Goal: Information Seeking & Learning: Check status

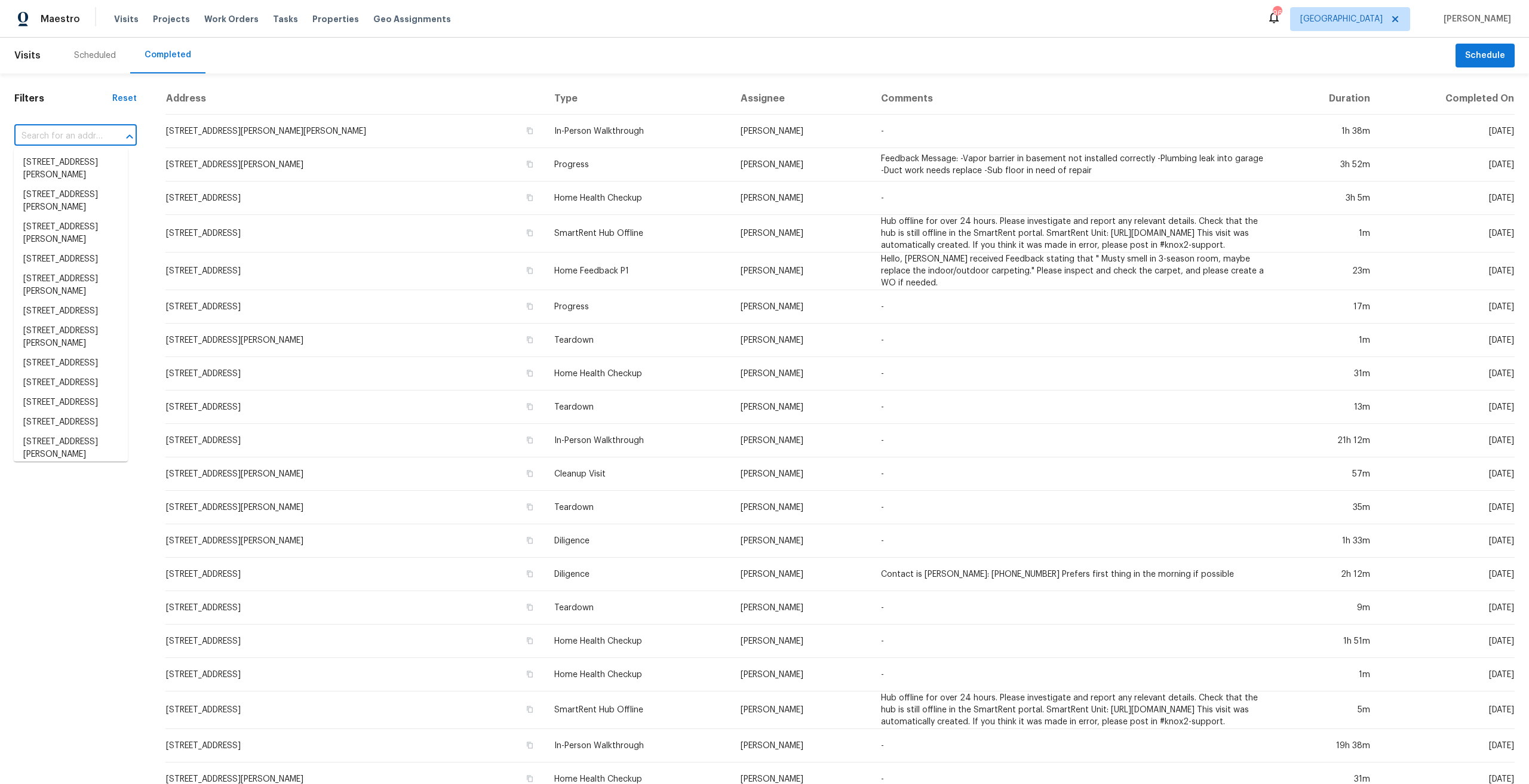
click at [66, 143] on input "text" at bounding box center [59, 136] width 89 height 18
paste input "[STREET_ADDRESS][PERSON_NAME]"
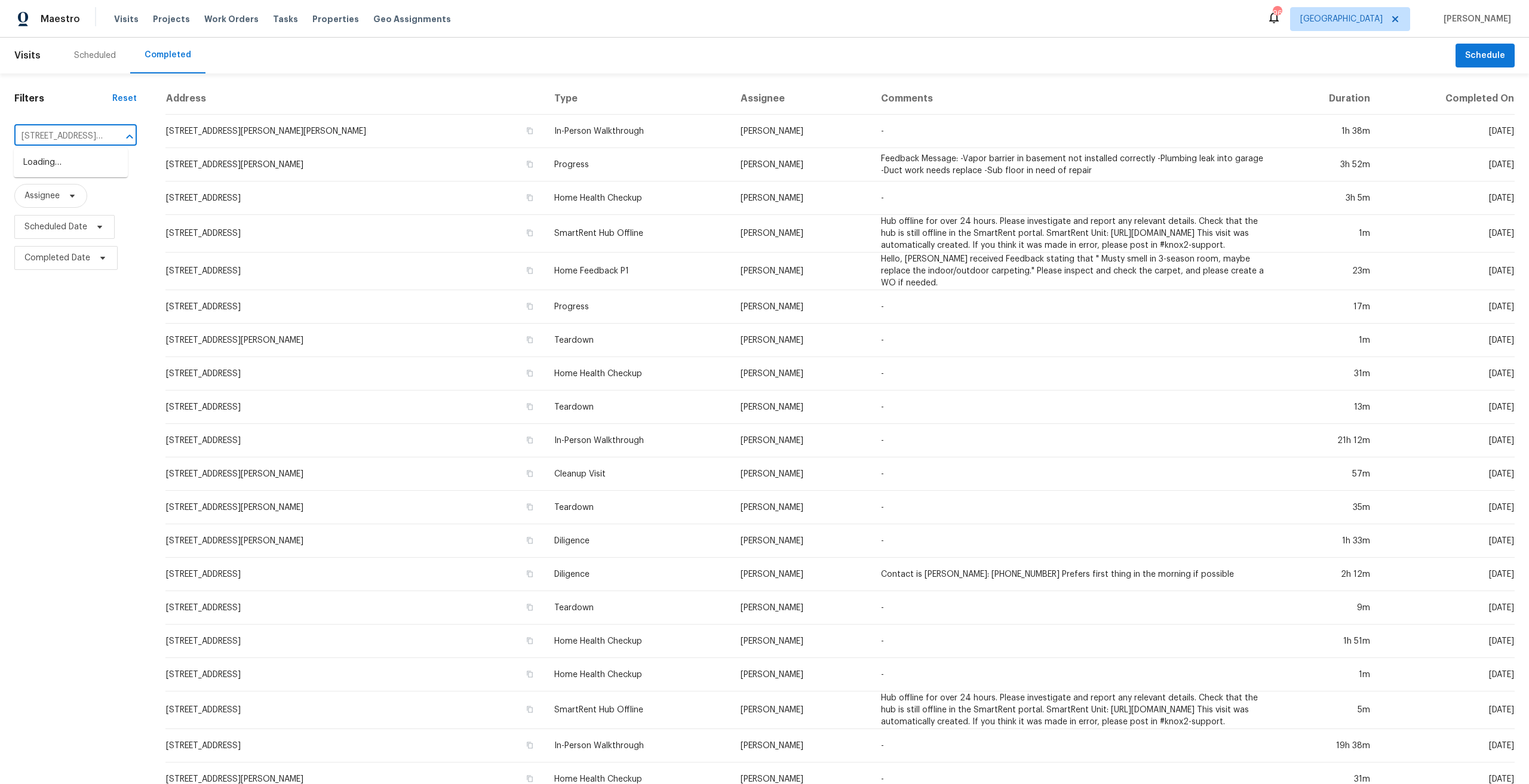
scroll to position [0, 77]
drag, startPoint x: 107, startPoint y: 134, endPoint x: -24, endPoint y: 134, distance: 131.0
click at [0, 134] on html "Maestro Visits Projects Work Orders Tasks Properties Geo Assignments 96 [GEOGRA…" at bounding box center [764, 392] width 1529 height 784
click at [50, 136] on input "[STREET_ADDRESS][PERSON_NAME]" at bounding box center [59, 136] width 89 height 18
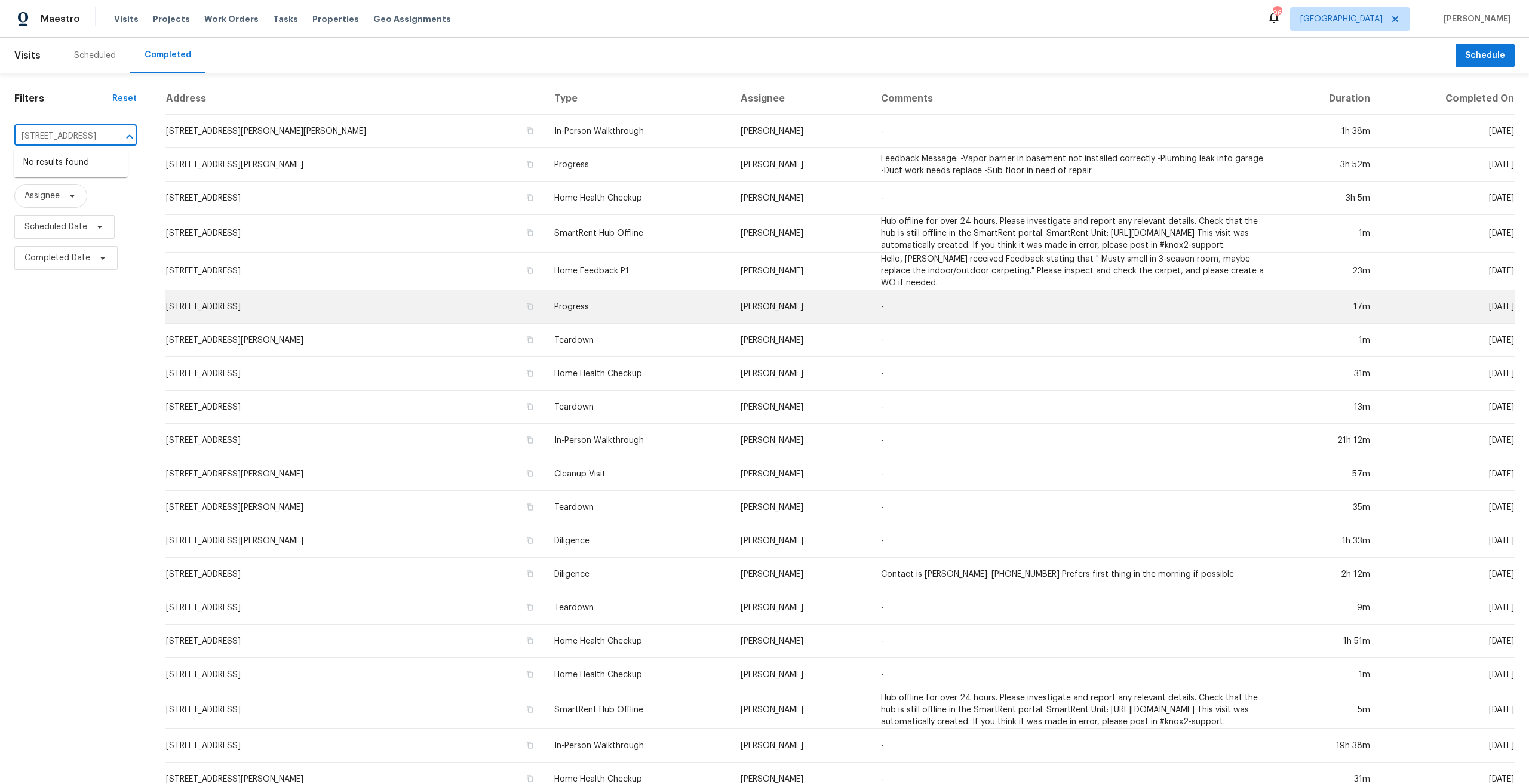
scroll to position [0, 3]
type input "50 Shady Creek"
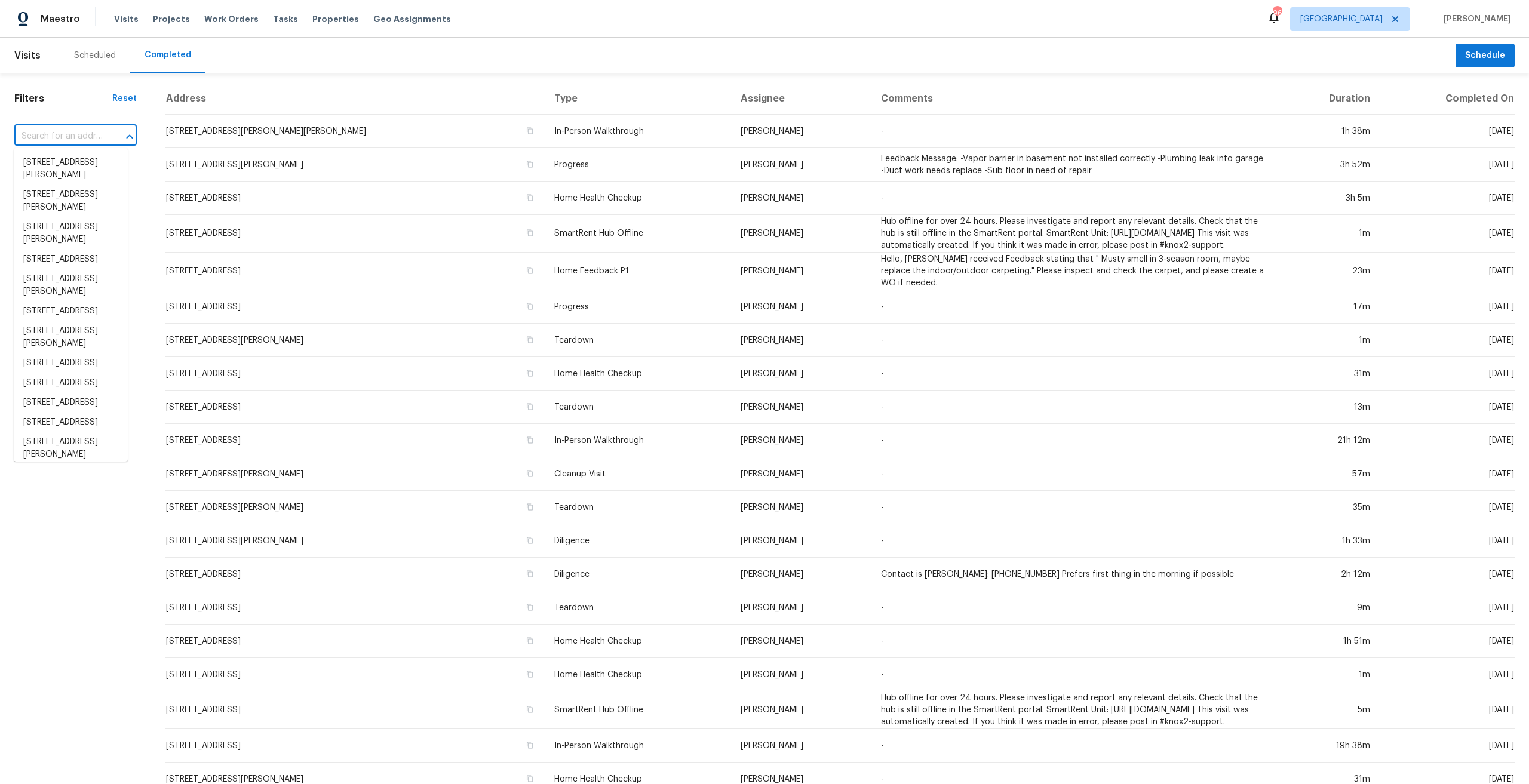
paste input "[STREET_ADDRESS]"
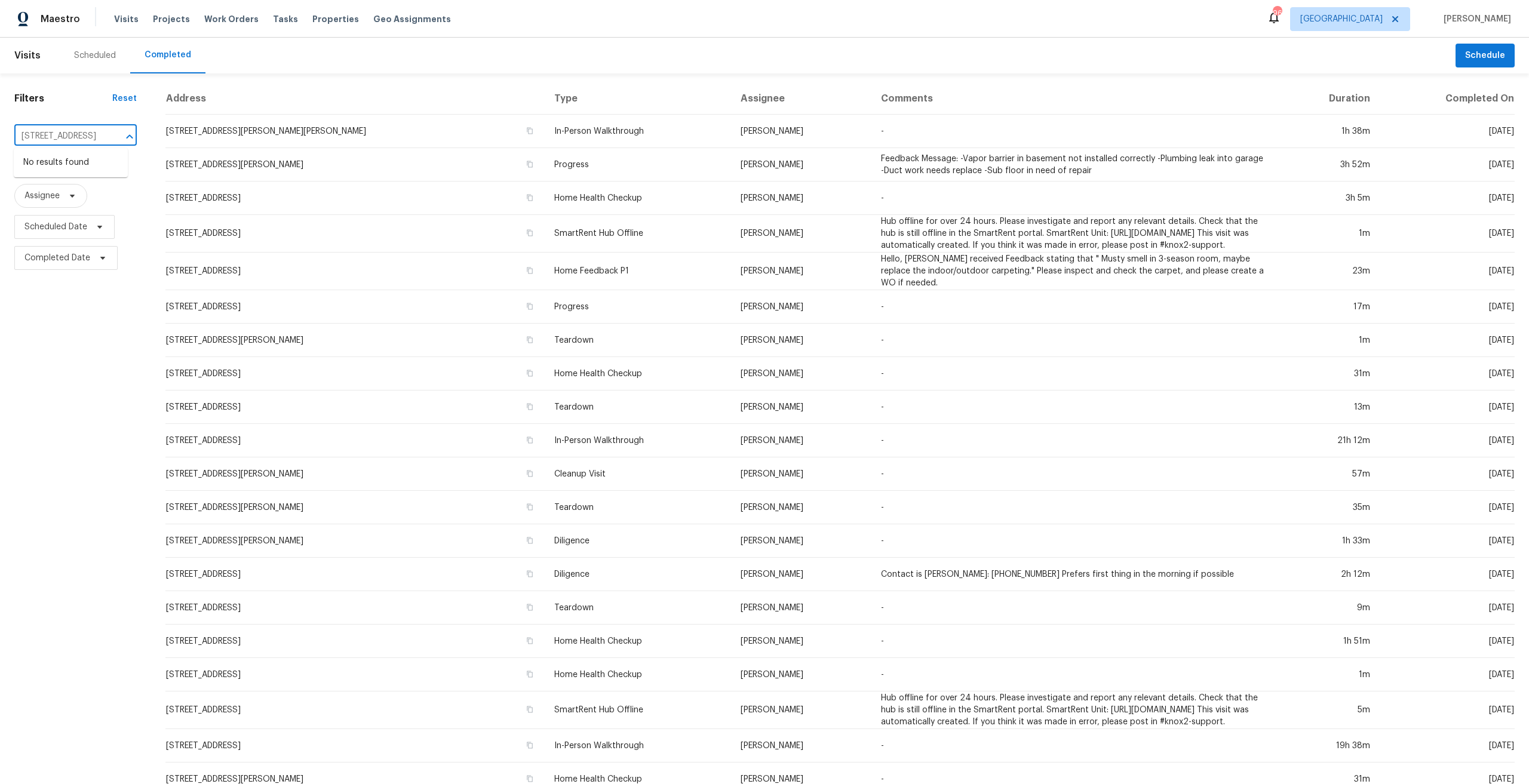
drag, startPoint x: 31, startPoint y: 135, endPoint x: -164, endPoint y: 135, distance: 195.0
click at [0, 135] on html "Maestro Visits Projects Work Orders Tasks Properties Geo Assignments 96 [GEOGRA…" at bounding box center [764, 392] width 1529 height 784
type input "[STREET_ADDRESS]"
click at [88, 61] on div "Scheduled" at bounding box center [95, 56] width 42 height 12
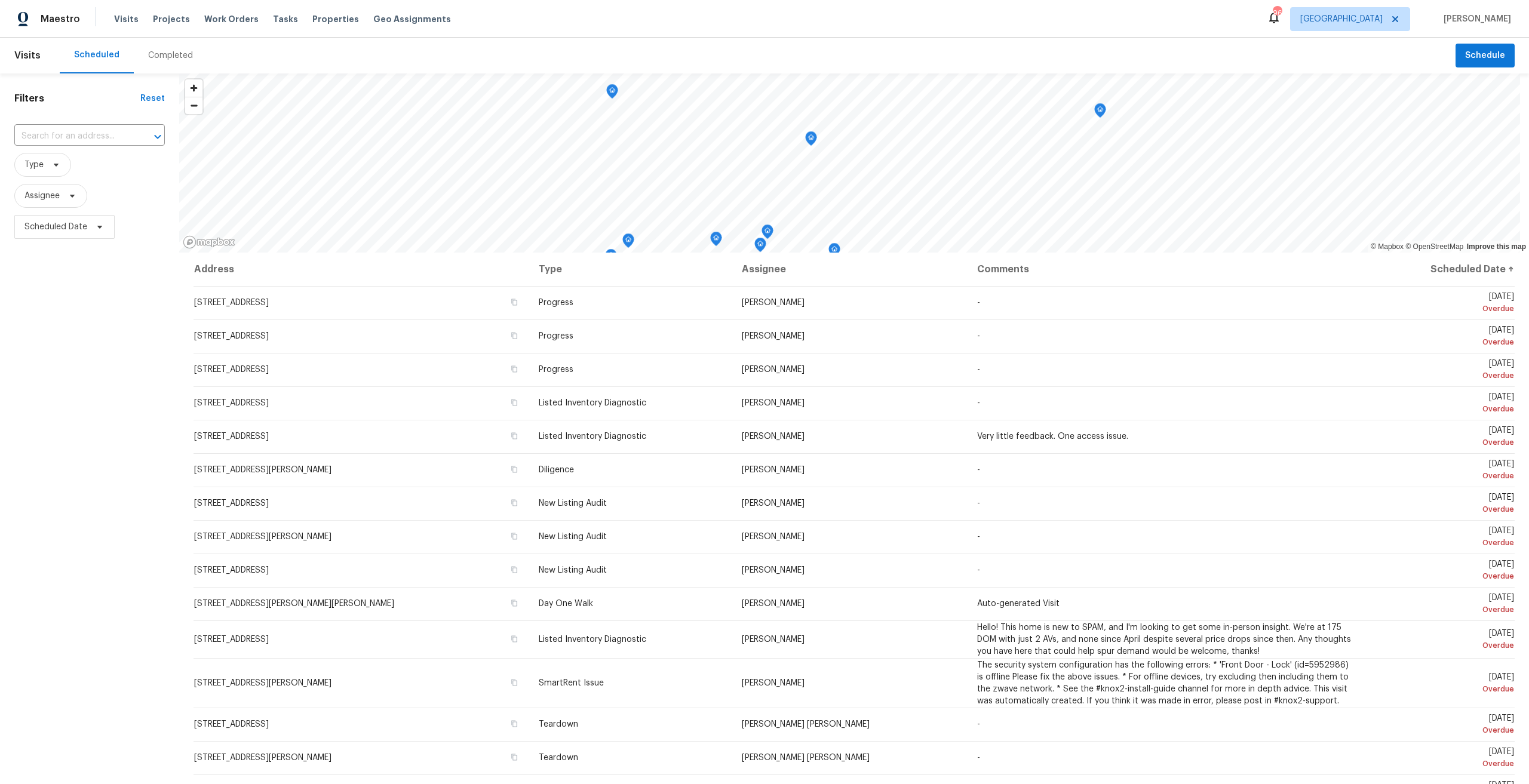
click at [83, 133] on input "text" at bounding box center [73, 136] width 117 height 18
type input "352 ox"
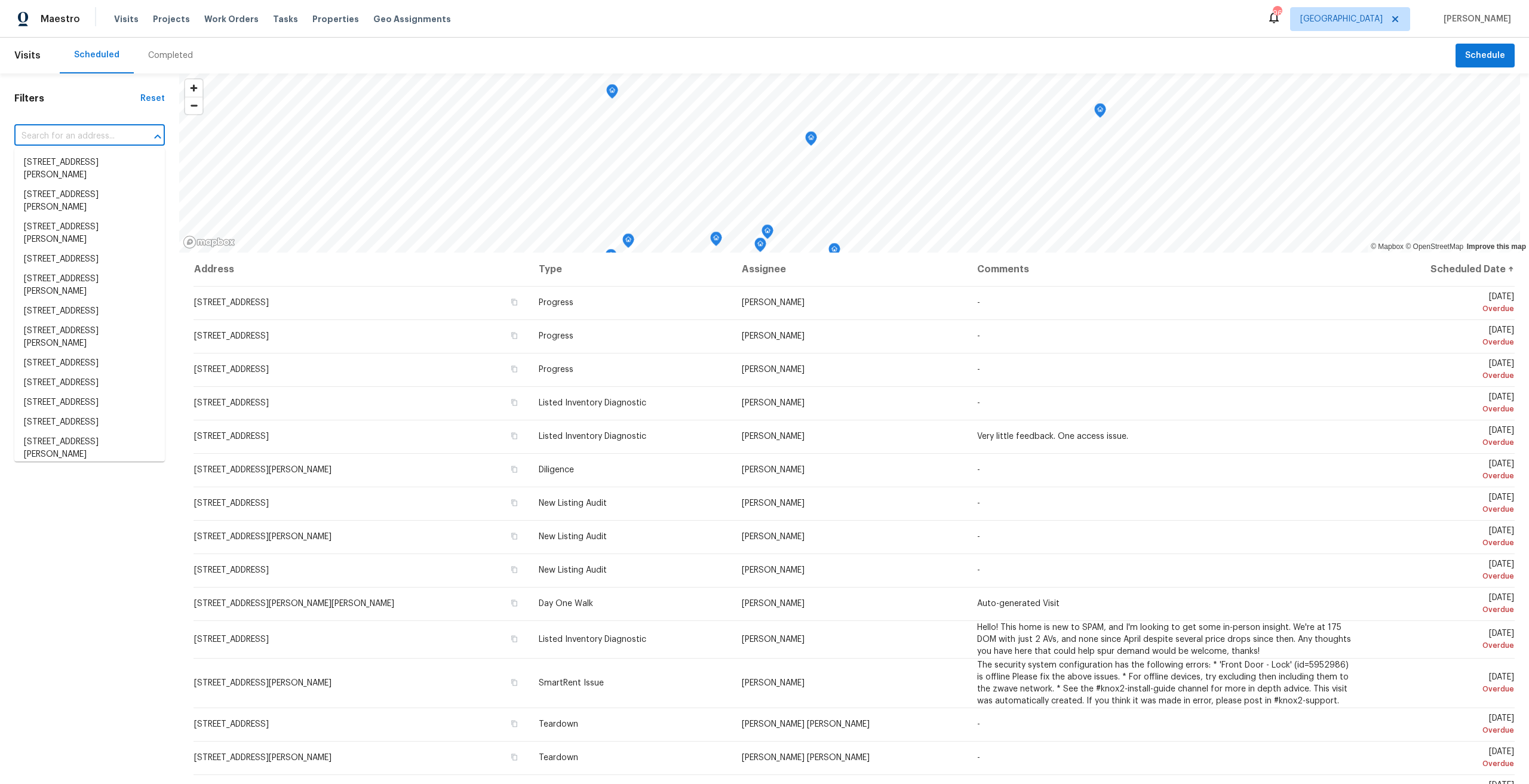
click at [63, 135] on input "text" at bounding box center [73, 136] width 117 height 18
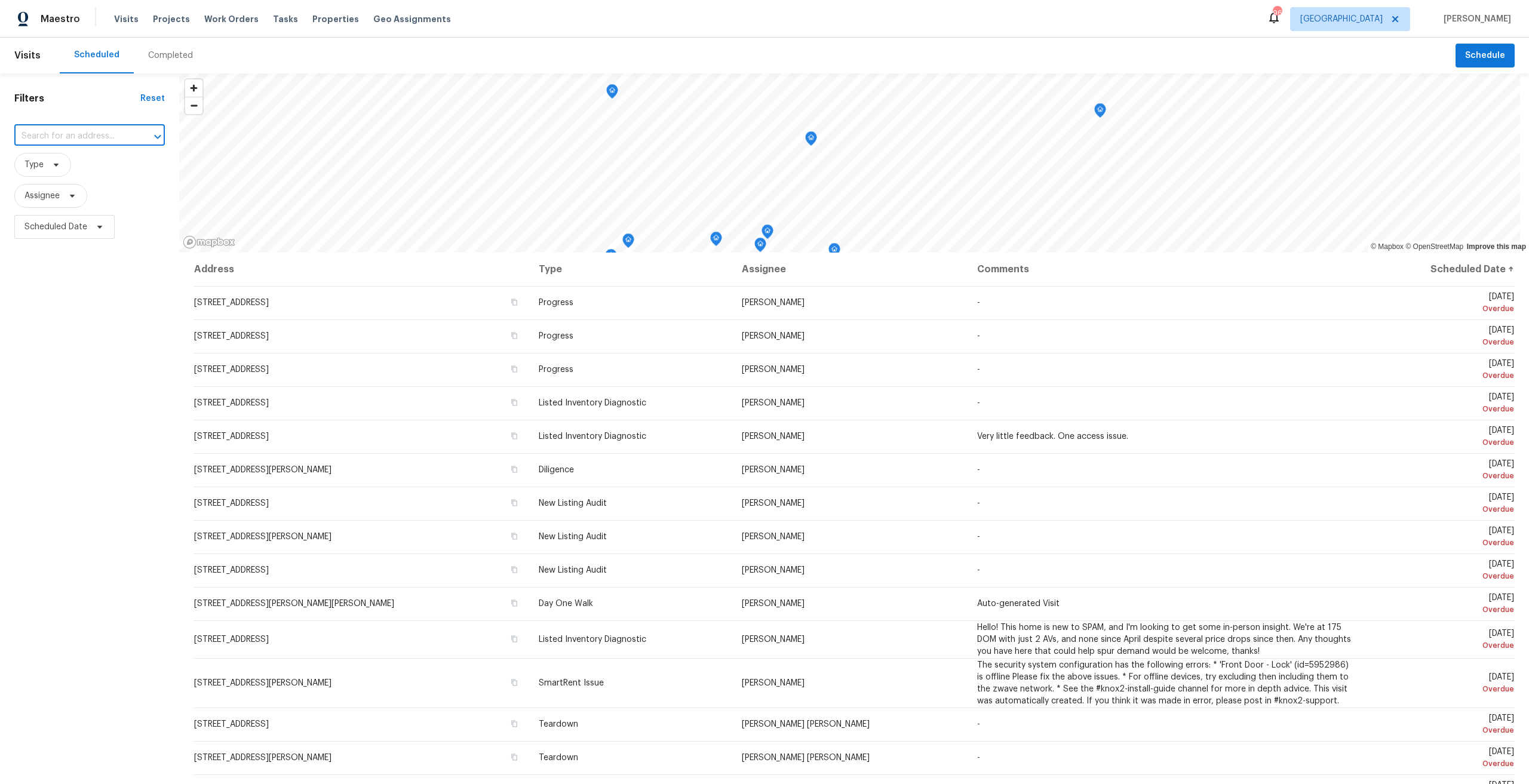
paste input "2079 Silversmith Lane"
drag, startPoint x: 40, startPoint y: 135, endPoint x: -126, endPoint y: 116, distance: 167.1
click at [0, 116] on html "Maestro Visits Projects Work Orders Tasks Properties Geo Assignments 96 Atlanta…" at bounding box center [764, 392] width 1529 height 784
type input "2079 Silversmith Lane"
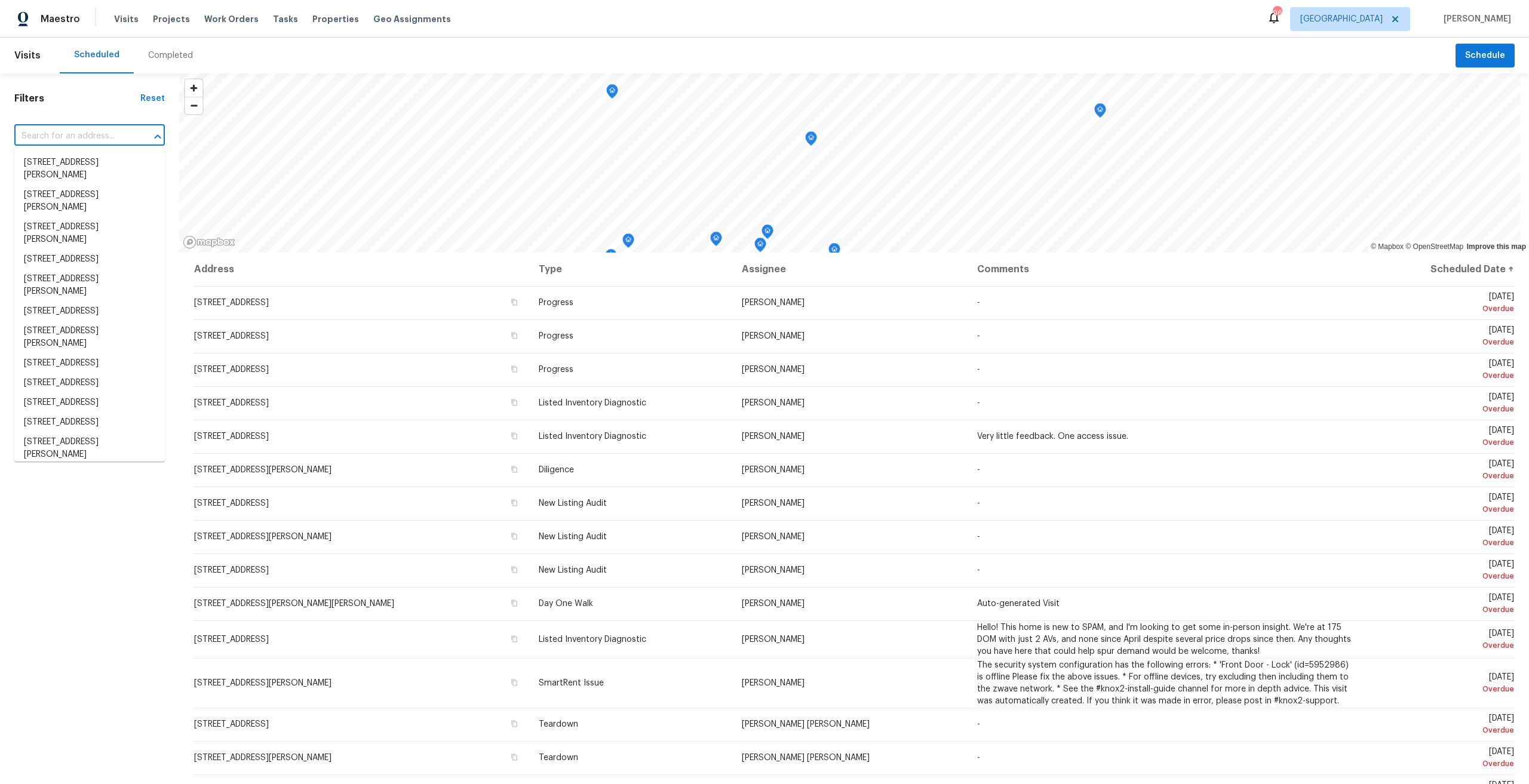
paste input "28041 Longfellow St"
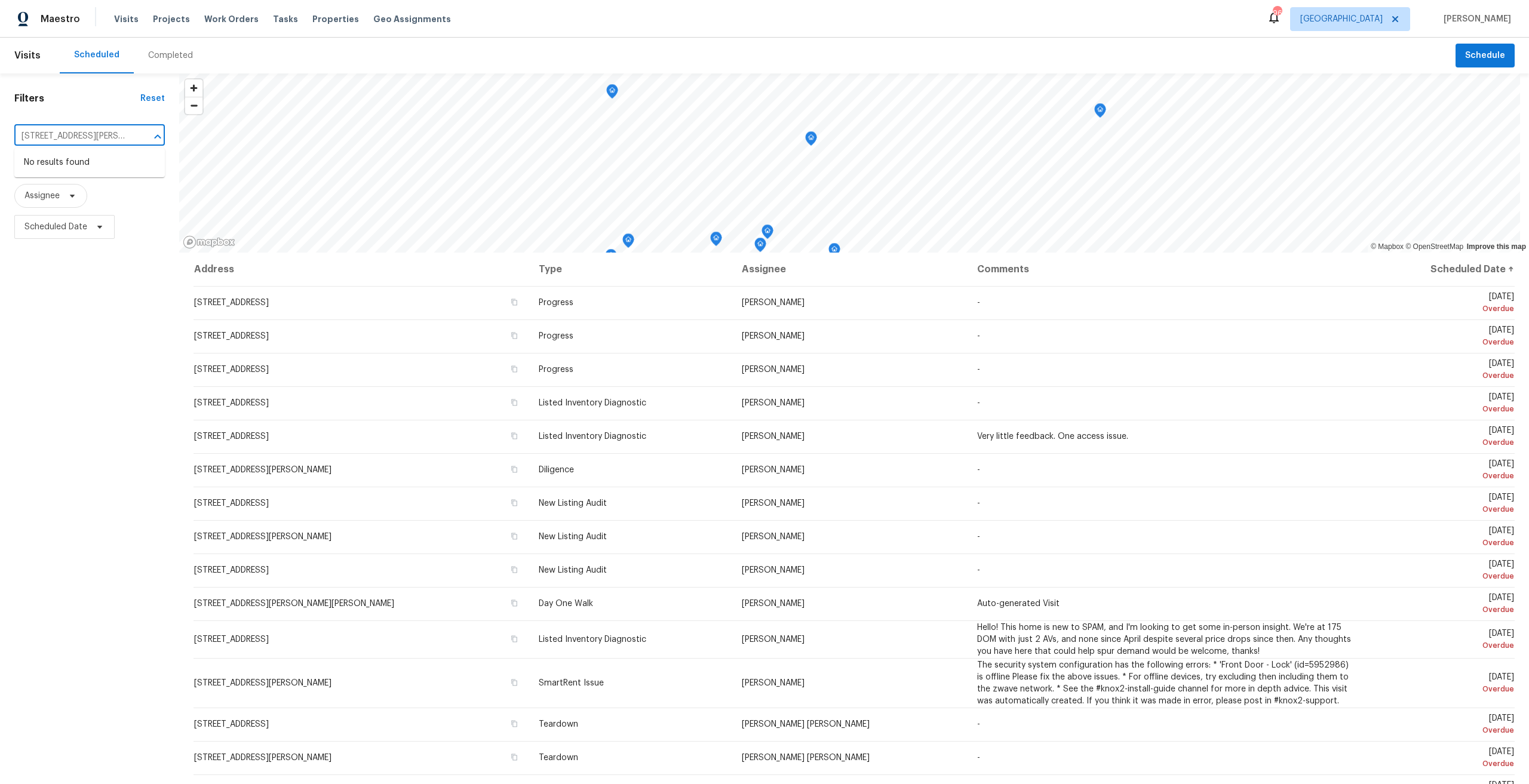
type input "28041 Longfellow St"
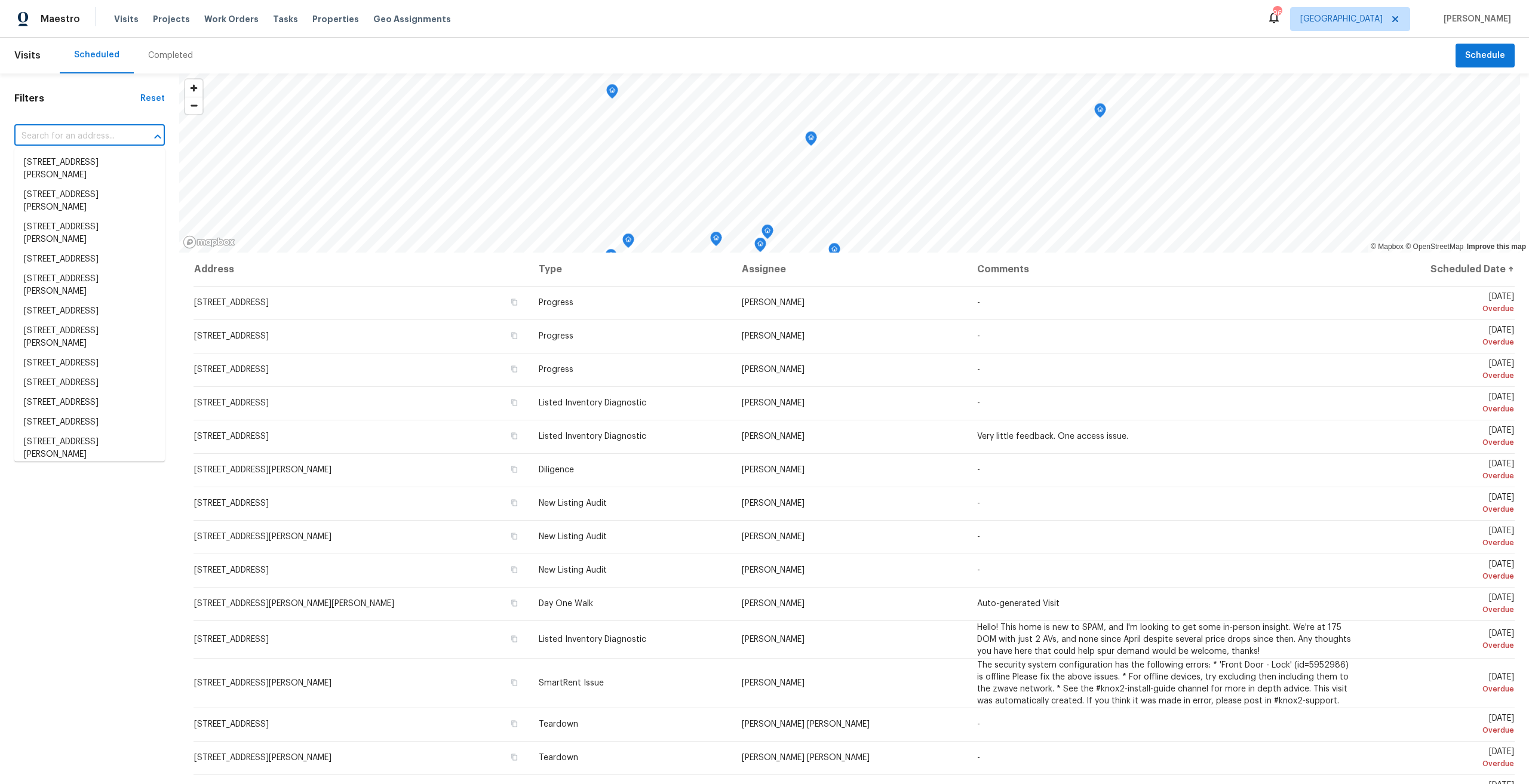
paste input "28041 Longfellow St"
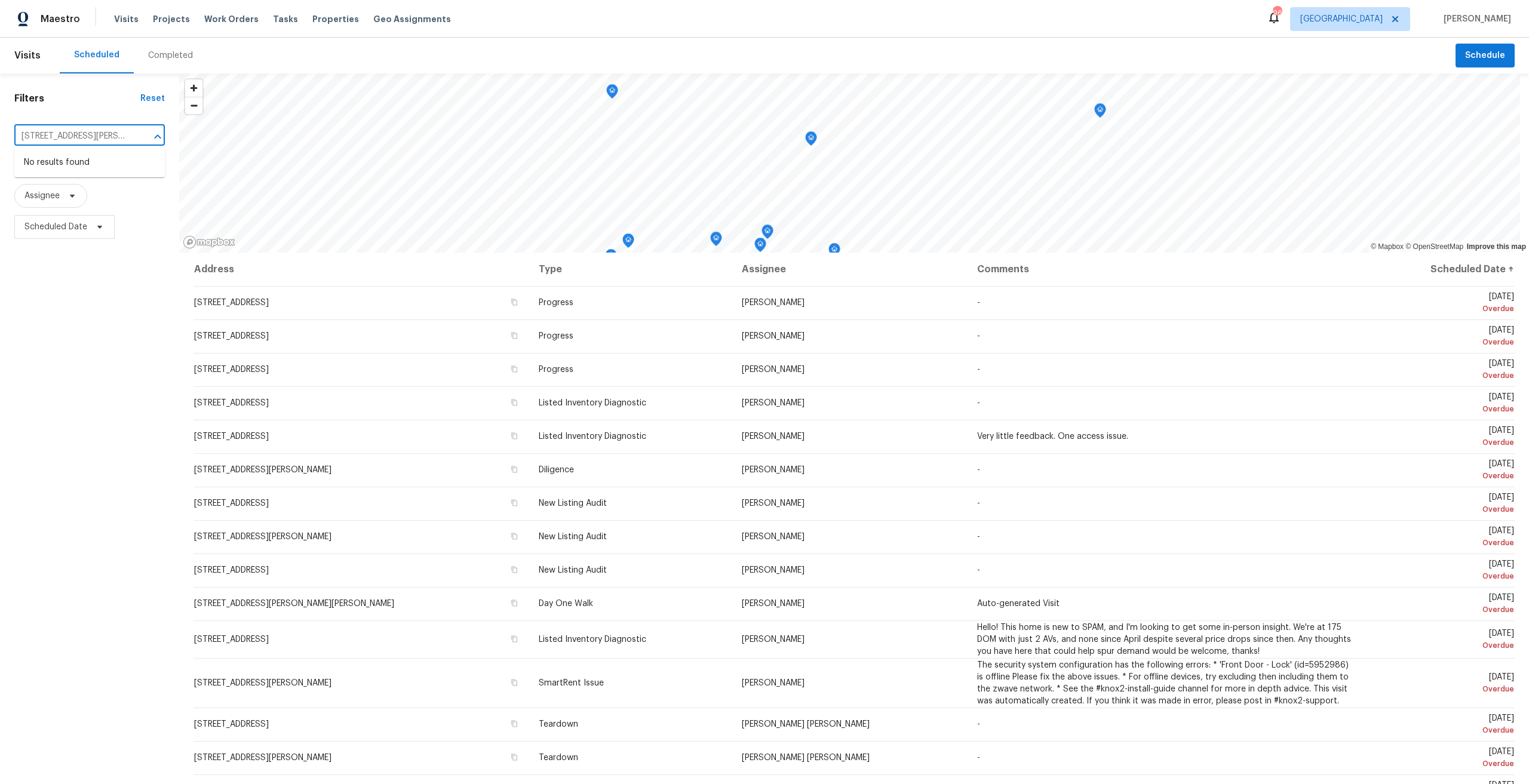
type input "28041 Longfellow St"
click at [185, 52] on div "Completed" at bounding box center [171, 56] width 45 height 12
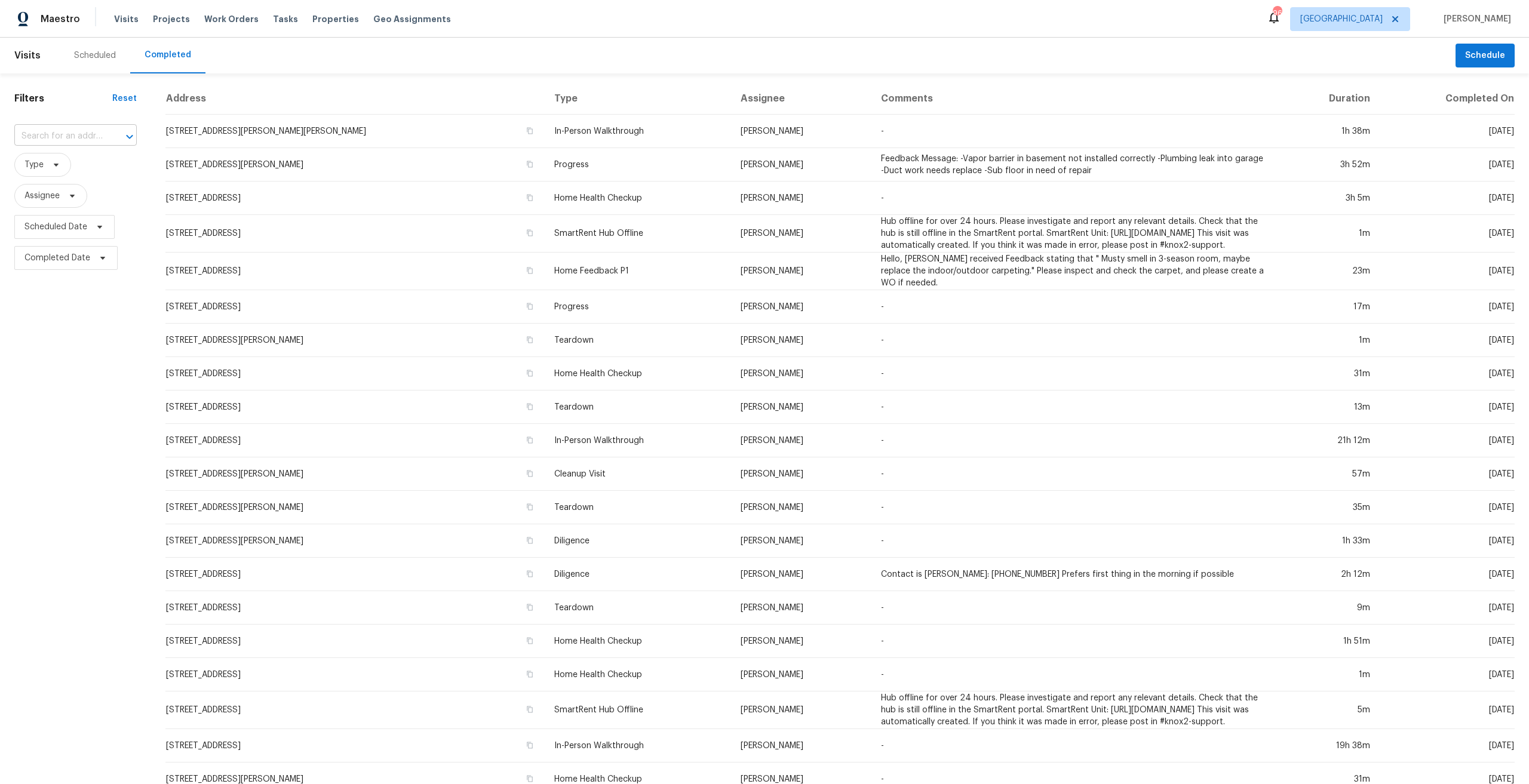
click at [61, 139] on input "text" at bounding box center [59, 136] width 89 height 18
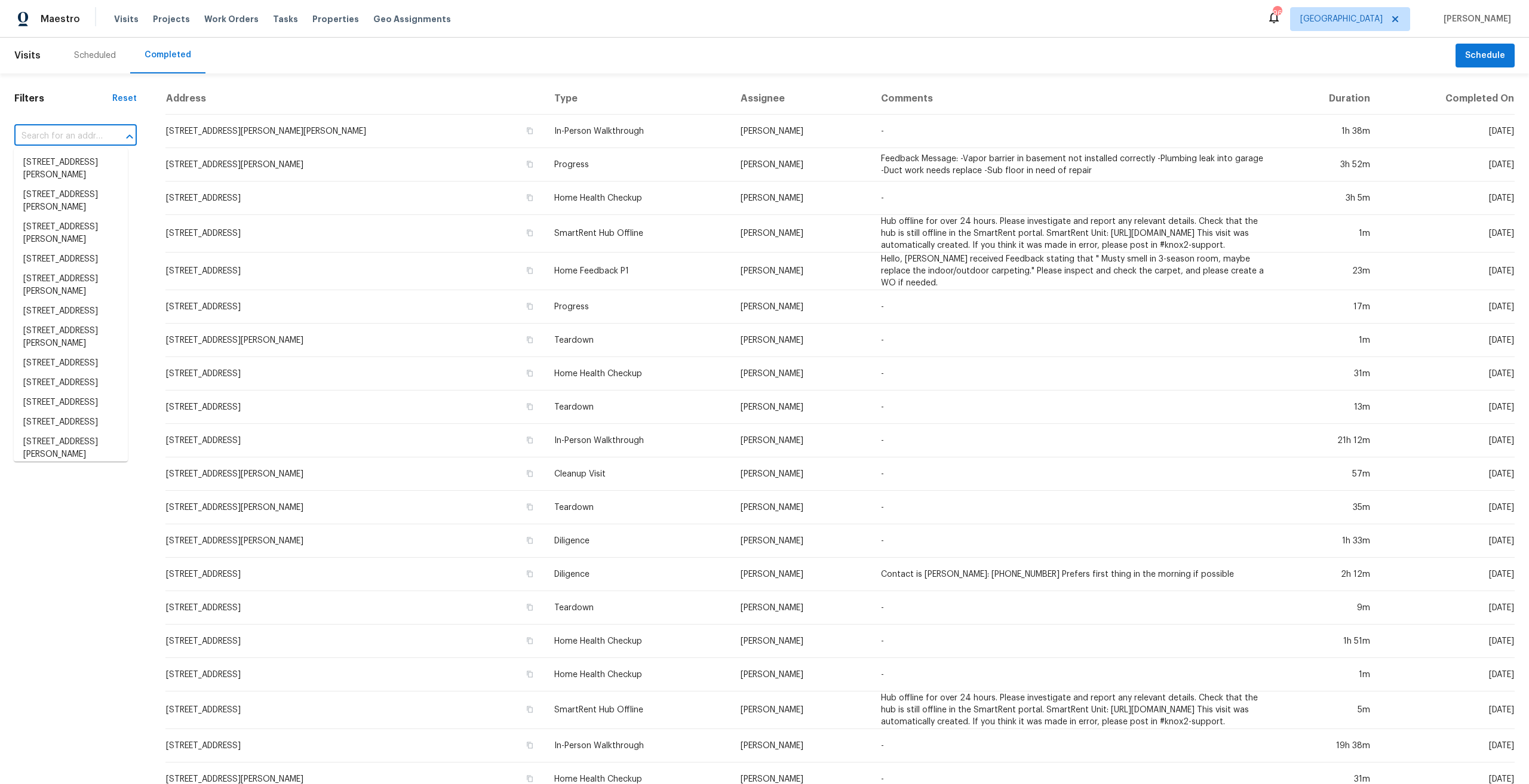
paste input "28041 Longfellow St"
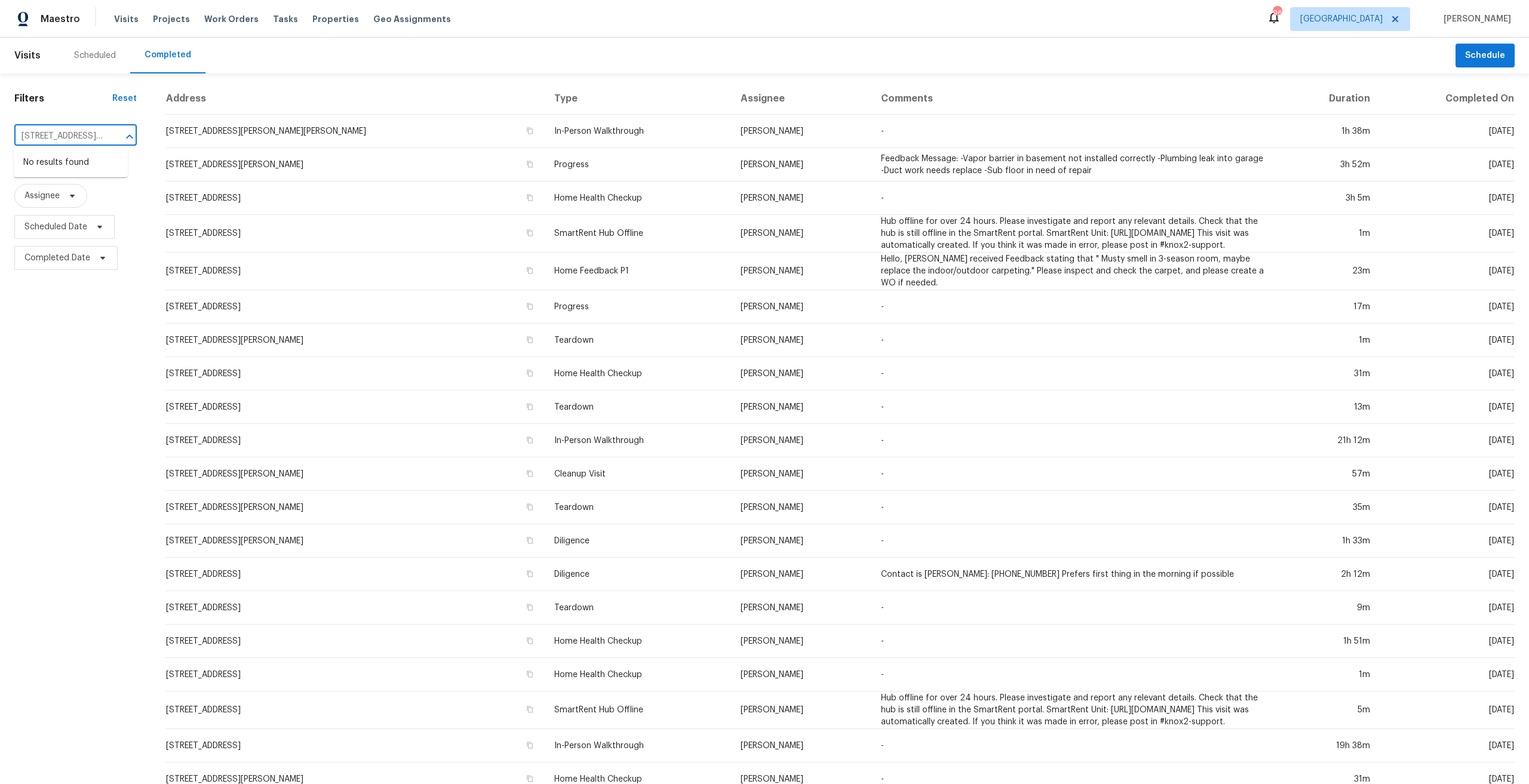
drag, startPoint x: 64, startPoint y: 137, endPoint x: -74, endPoint y: 135, distance: 138.0
click at [0, 135] on html "Maestro Visits Projects Work Orders Tasks Properties Geo Assignments 96 Atlanta…" at bounding box center [764, 392] width 1529 height 784
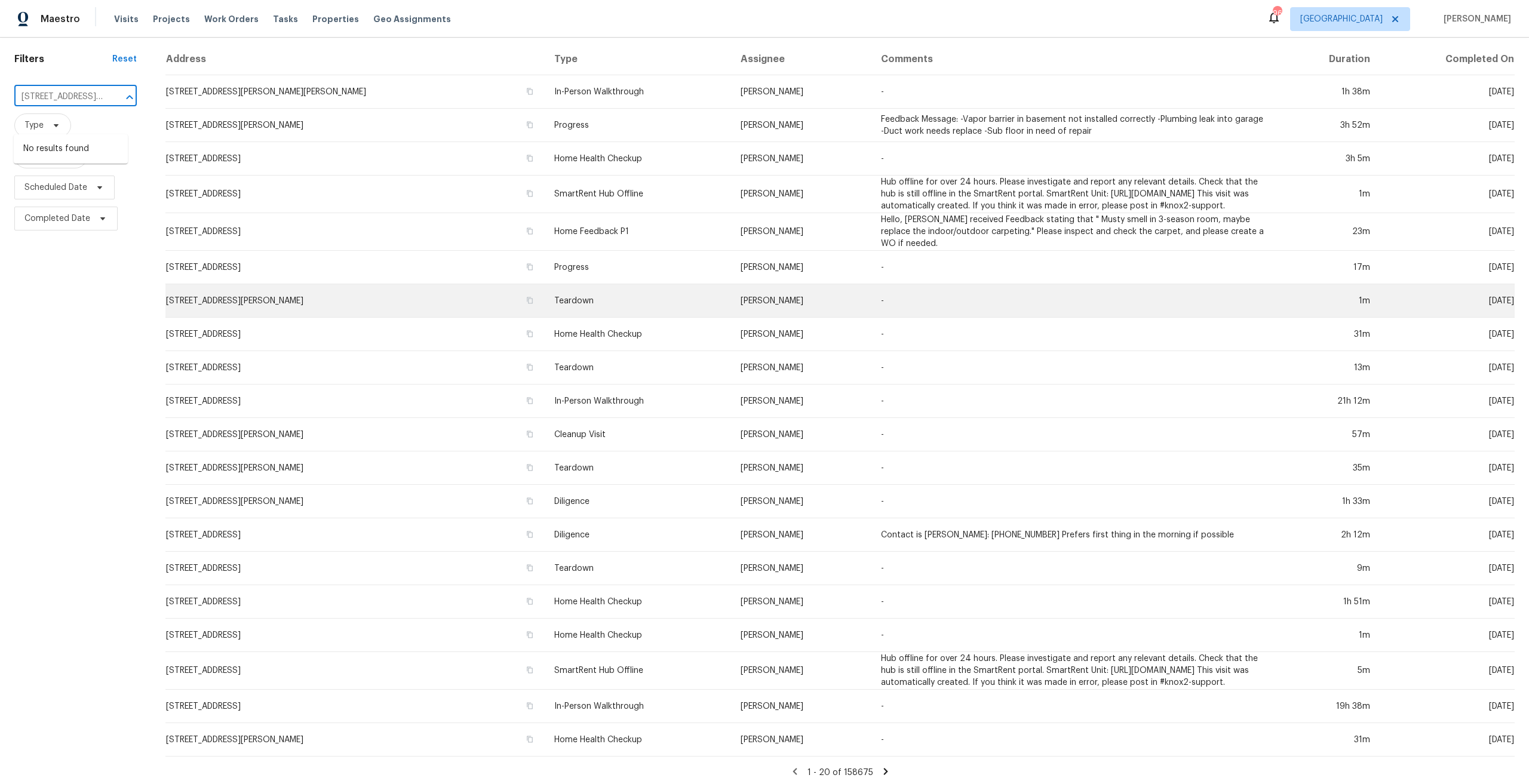
scroll to position [76, 0]
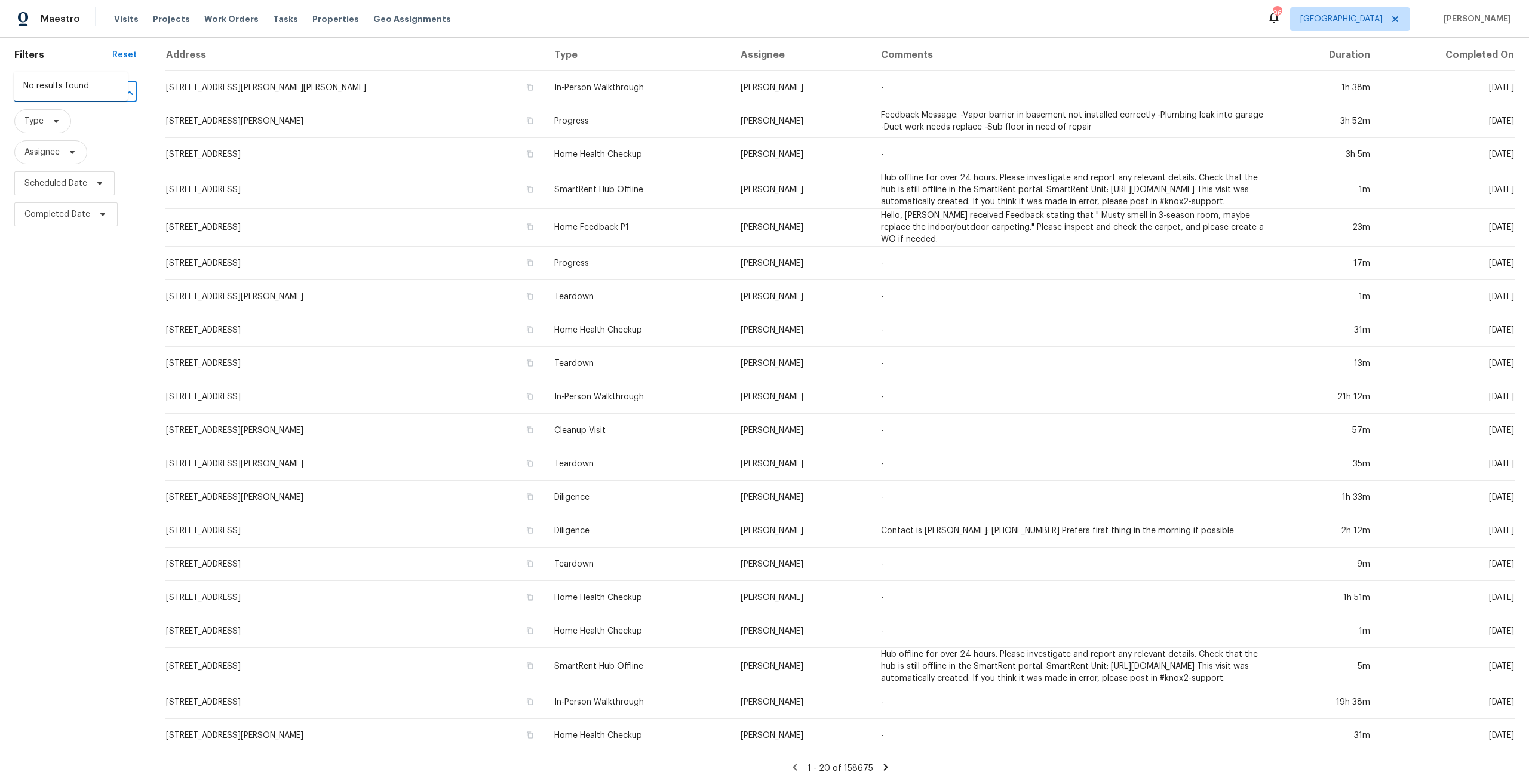
click at [47, 83] on input "28041 Longfellow St" at bounding box center [59, 92] width 89 height 18
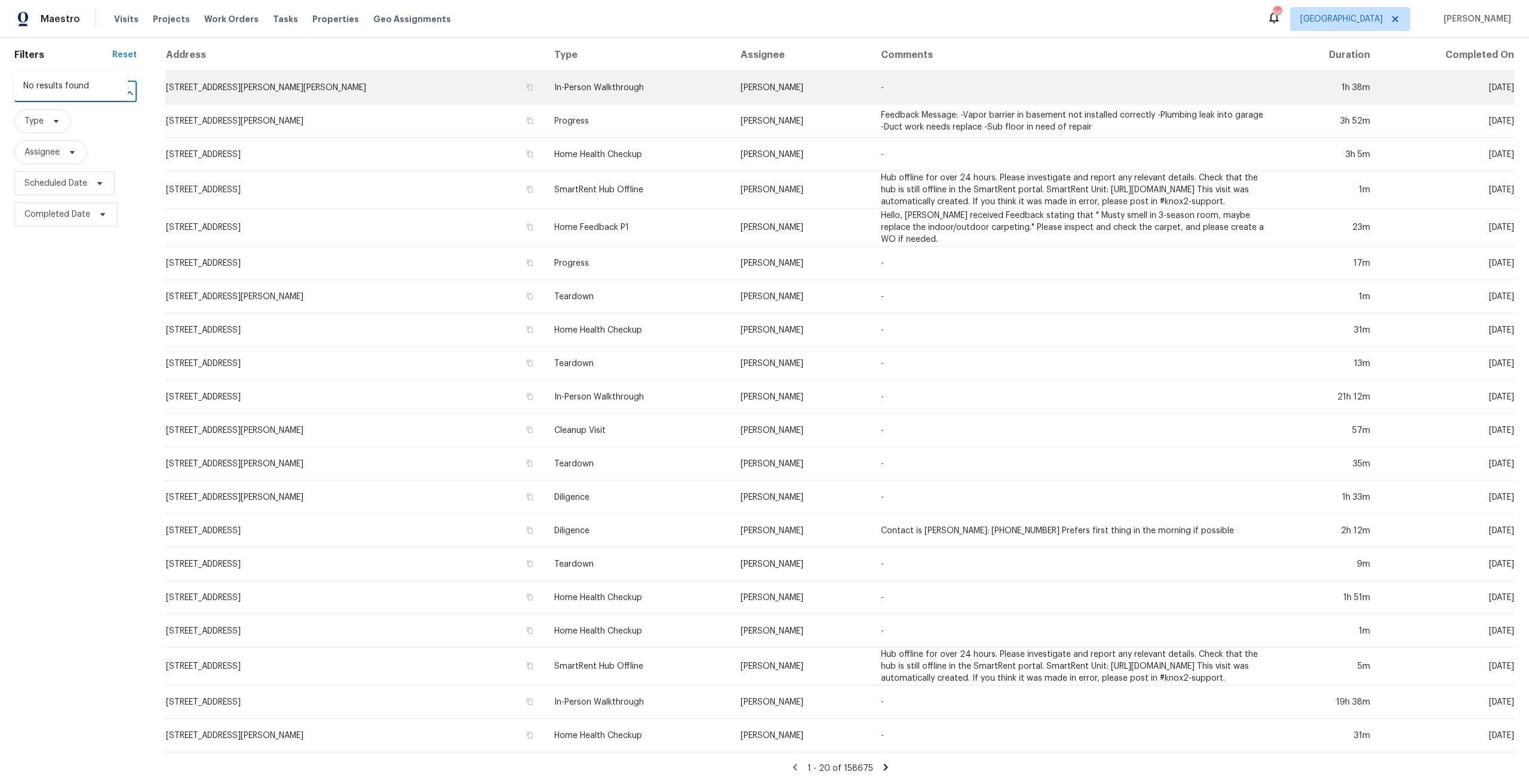
scroll to position [0, 5]
drag, startPoint x: 53, startPoint y: 61, endPoint x: 272, endPoint y: 69, distance: 219.1
click at [267, 70] on div "Filters Reset 28041 Longfellow St ​ Type Assignee Scheduled Date Completed Date…" at bounding box center [764, 406] width 1529 height 754
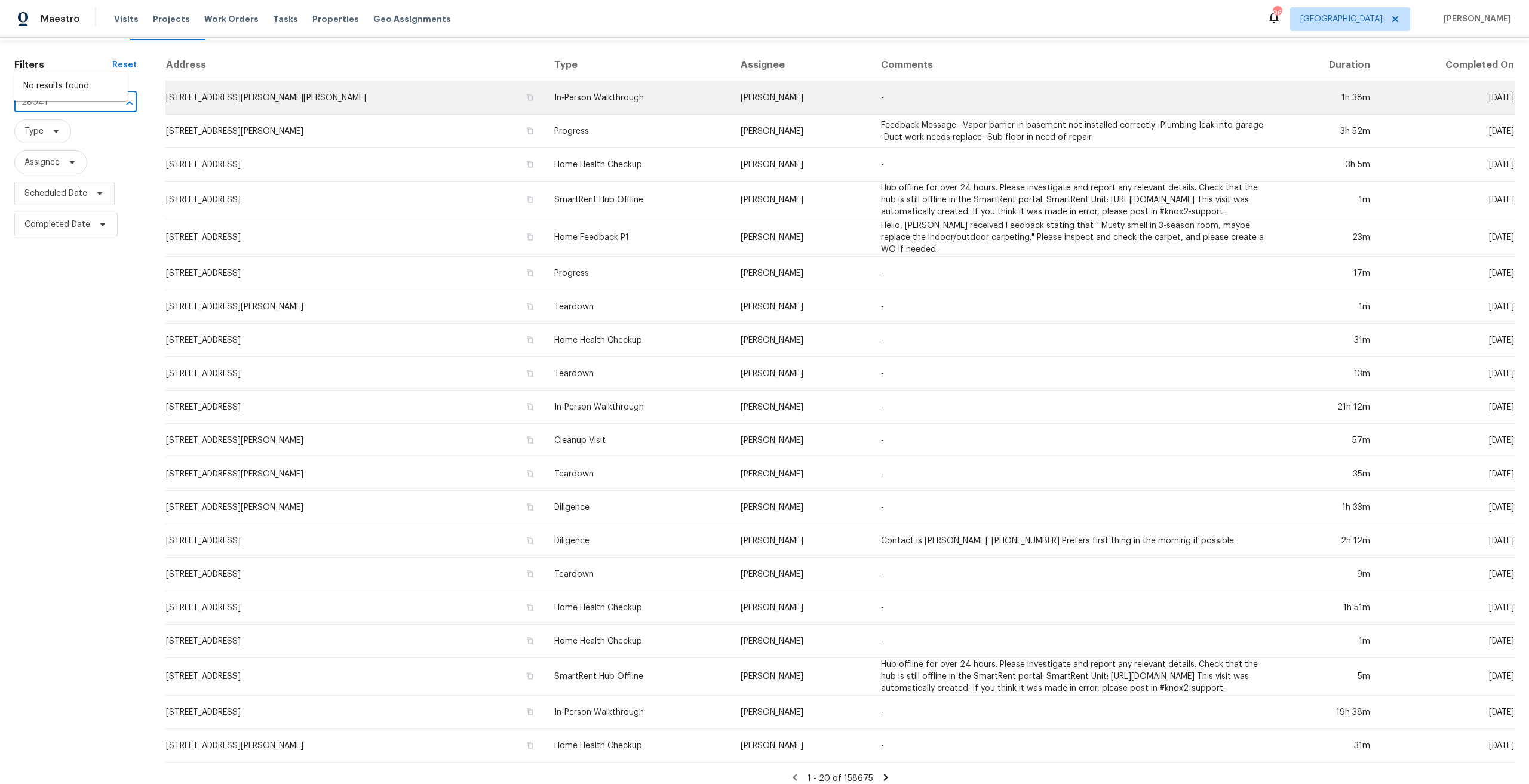
scroll to position [0, 0]
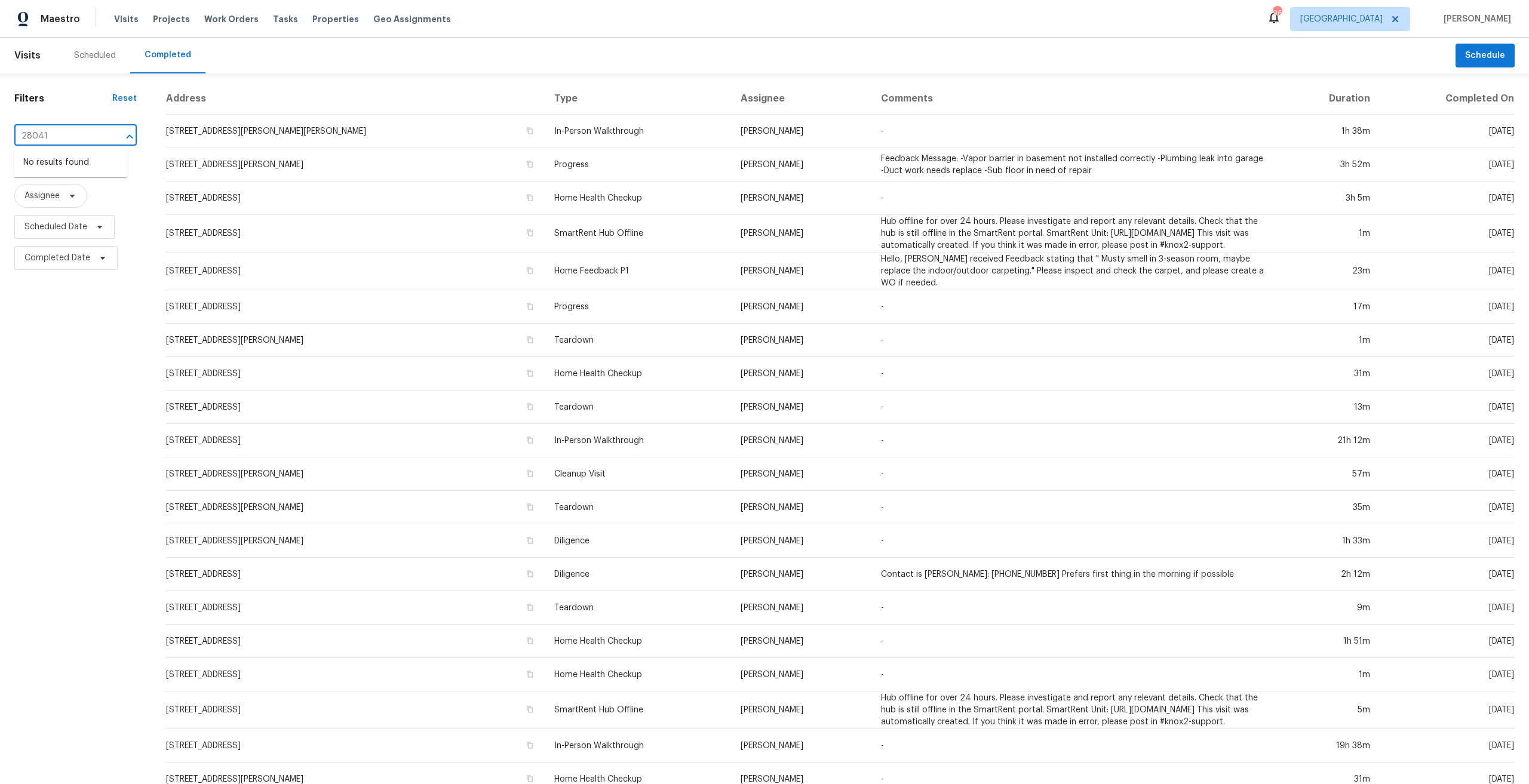
type input "28041"
click at [101, 50] on div "Scheduled" at bounding box center [95, 56] width 42 height 12
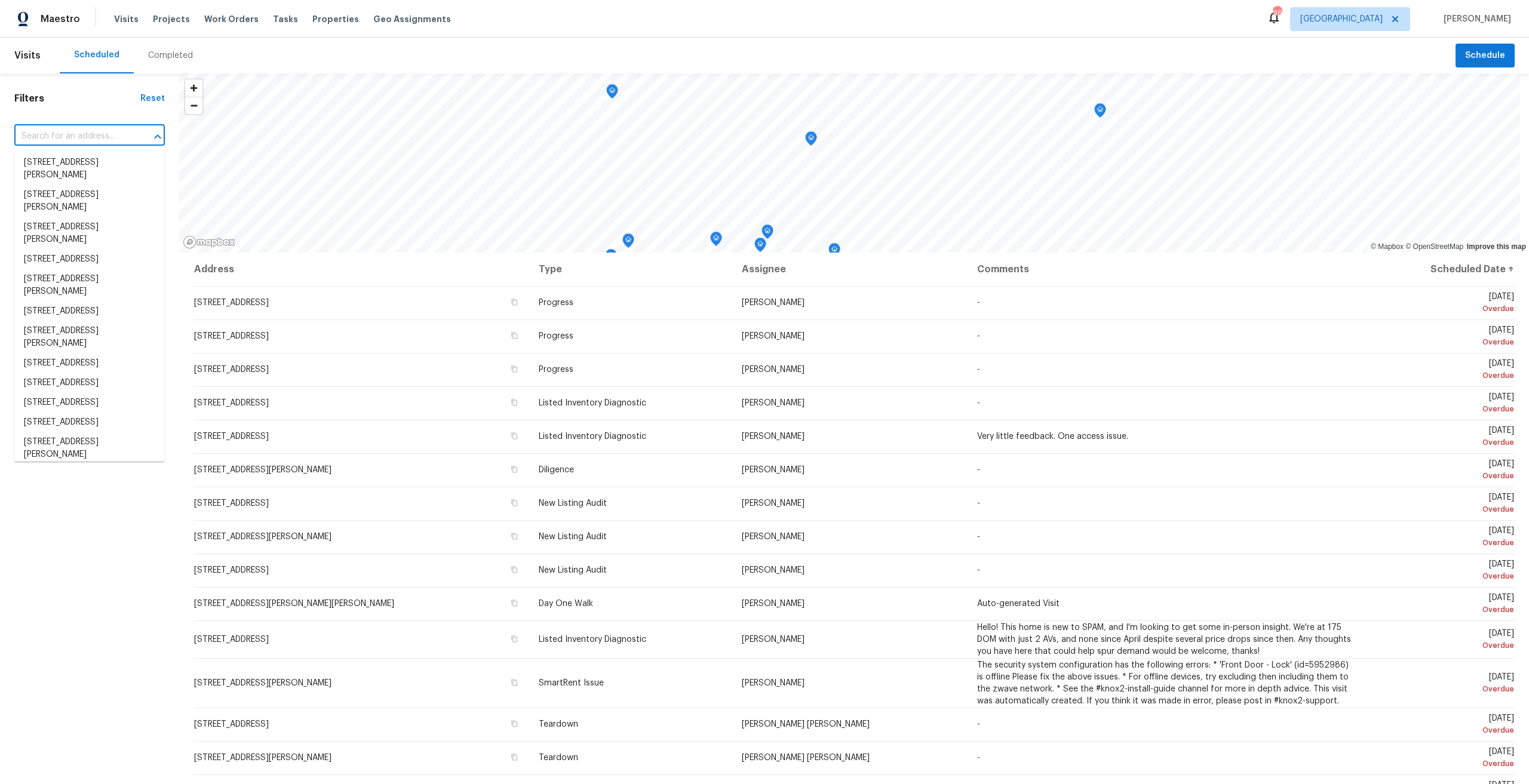
click at [88, 131] on input "text" at bounding box center [73, 136] width 117 height 18
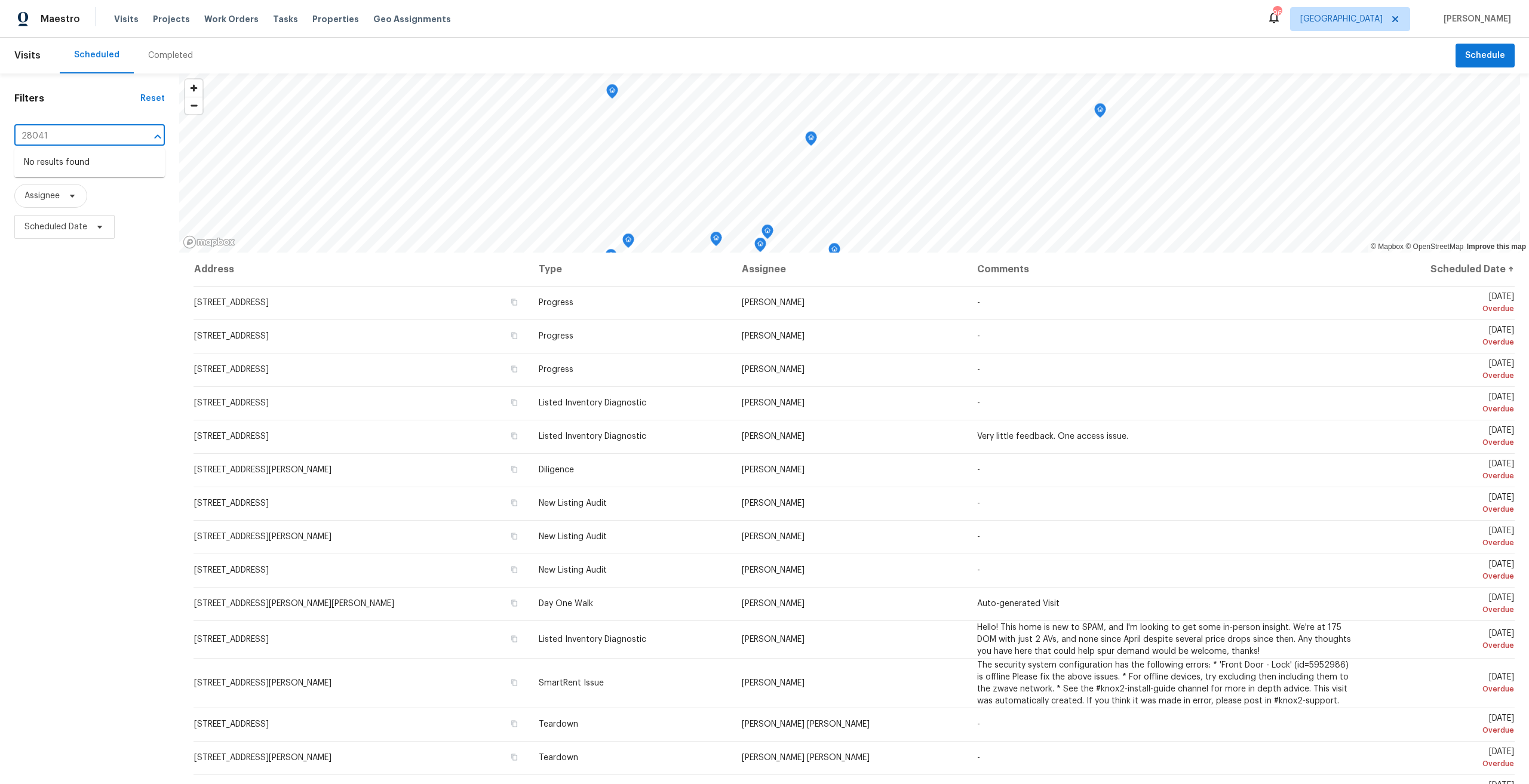
type input "28041"
click at [126, 395] on div "Filters Reset ​ Type Assignee Scheduled Date" at bounding box center [89, 476] width 180 height 806
click at [71, 131] on input "text" at bounding box center [73, 136] width 117 height 18
type input "6605"
type input "6605 adair"
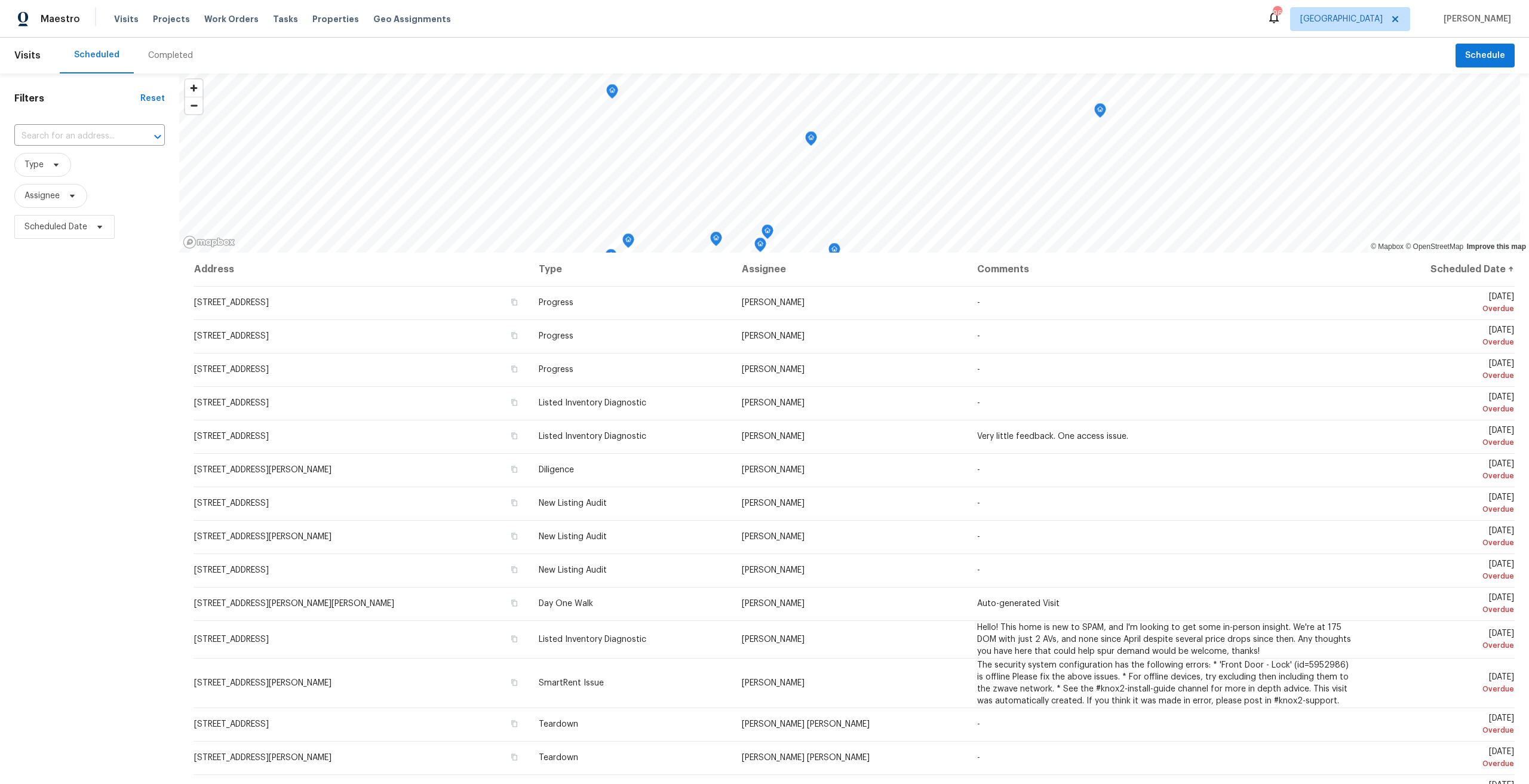
click at [170, 49] on div "Completed" at bounding box center [170, 55] width 74 height 36
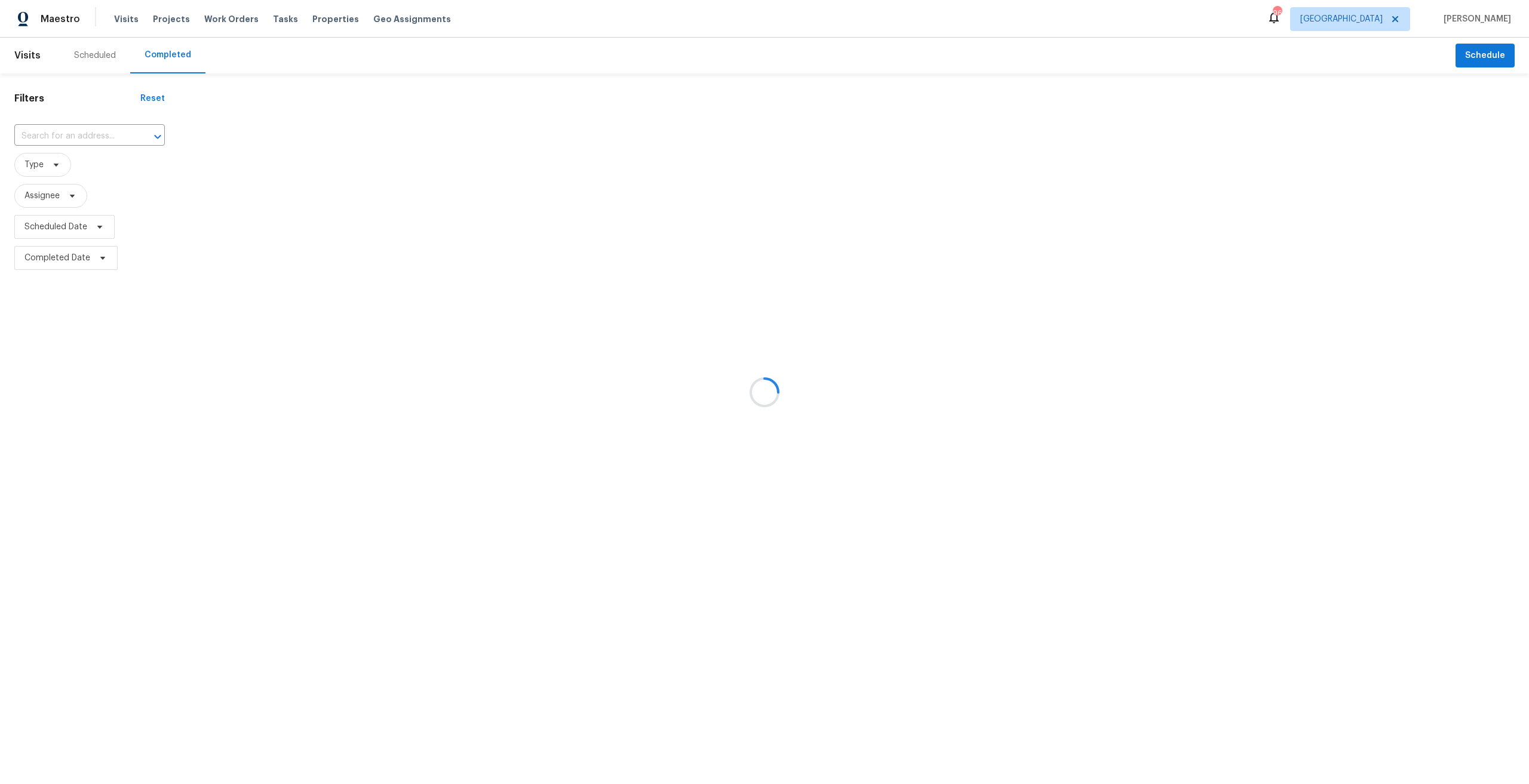
click at [72, 131] on div at bounding box center [764, 392] width 1529 height 784
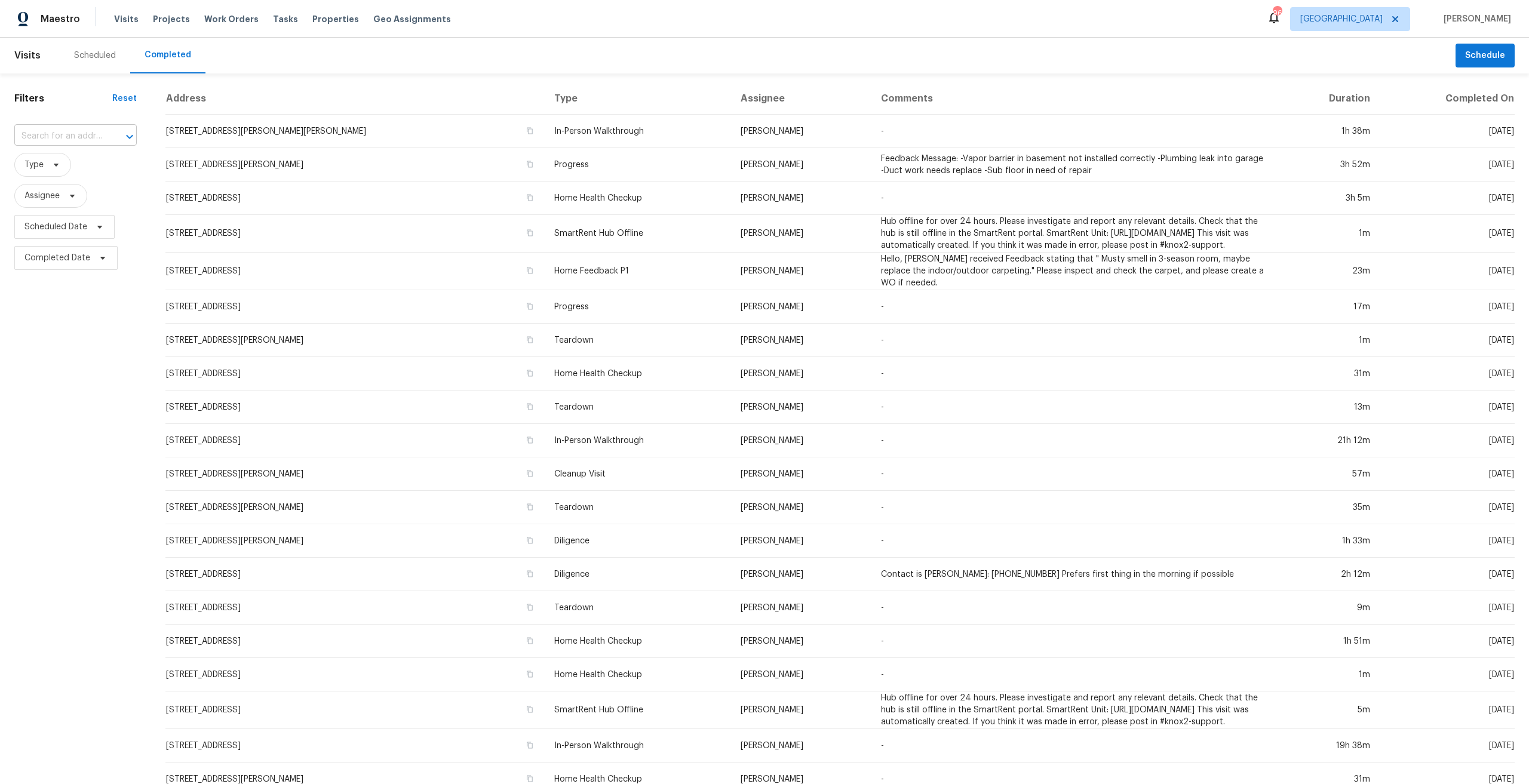
click at [74, 131] on input "text" at bounding box center [59, 136] width 89 height 18
type input "6605 ada"
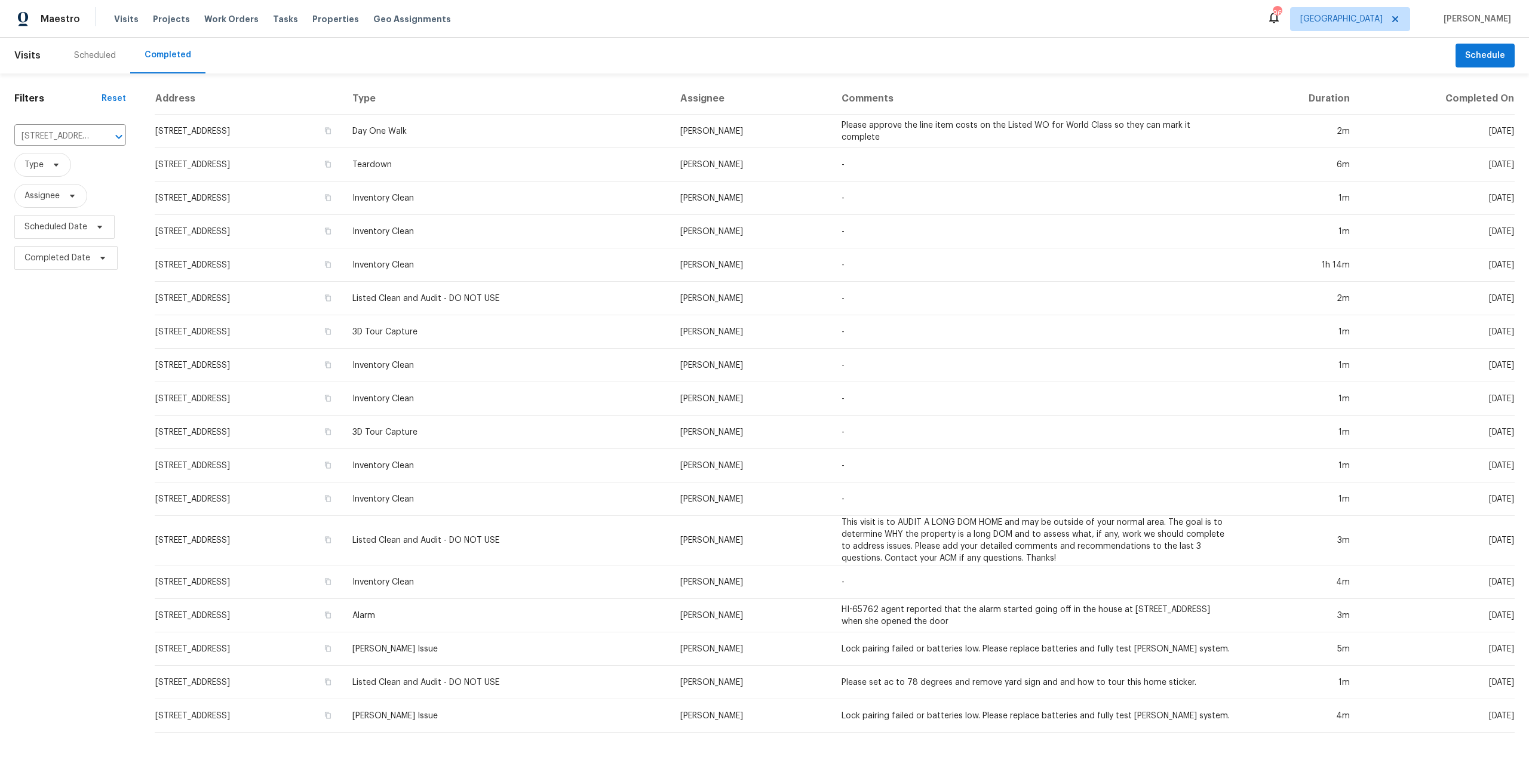
click at [61, 399] on div "Filters Reset 107 Hickory Ave, Fayetteville, GA 30215 ​ Type Assignee Scheduled…" at bounding box center [70, 408] width 141 height 669
click at [80, 138] on input "107 Hickory Ave, Fayetteville, GA 30215" at bounding box center [54, 136] width 78 height 18
type input "46210"
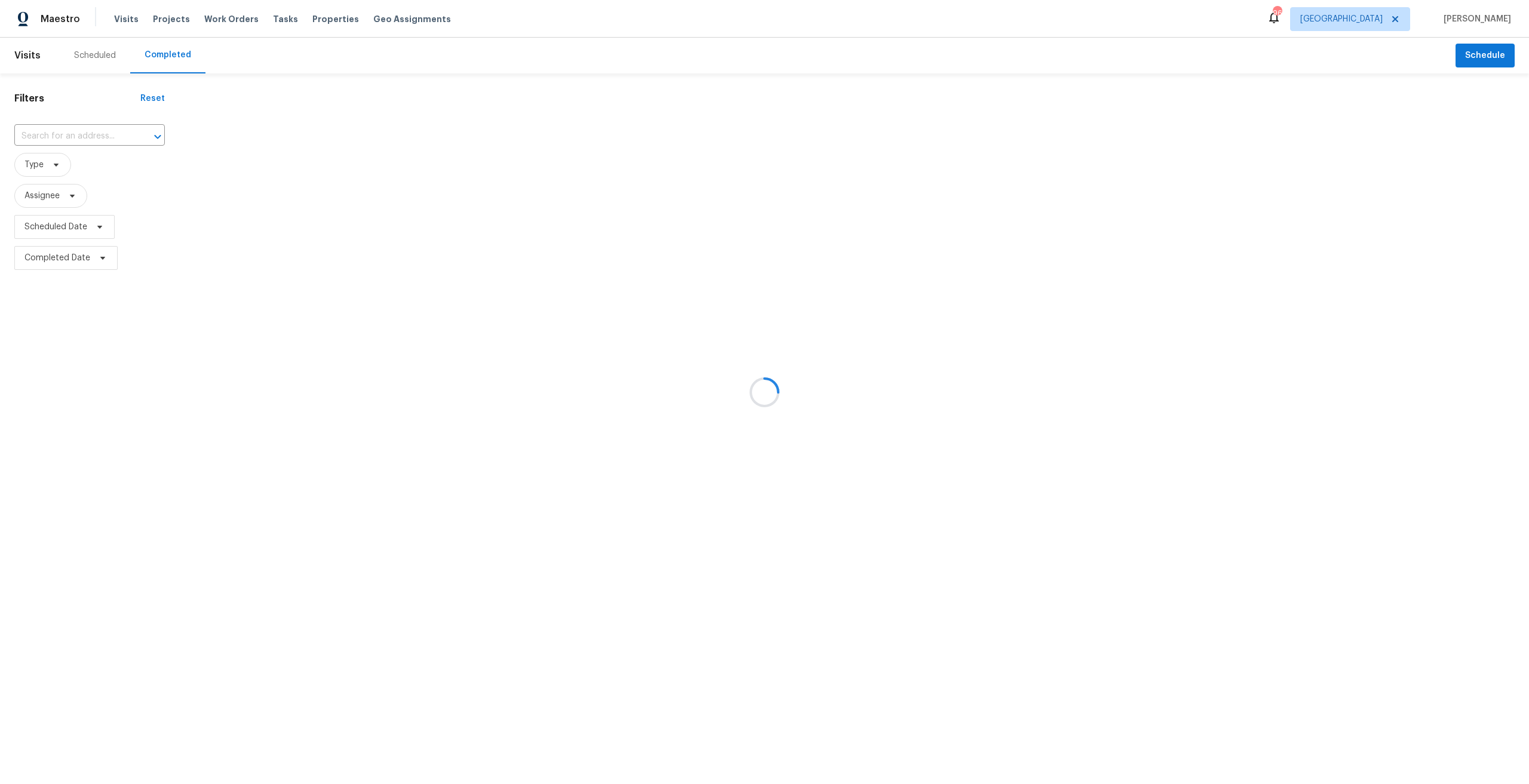
click at [75, 56] on div at bounding box center [764, 392] width 1529 height 784
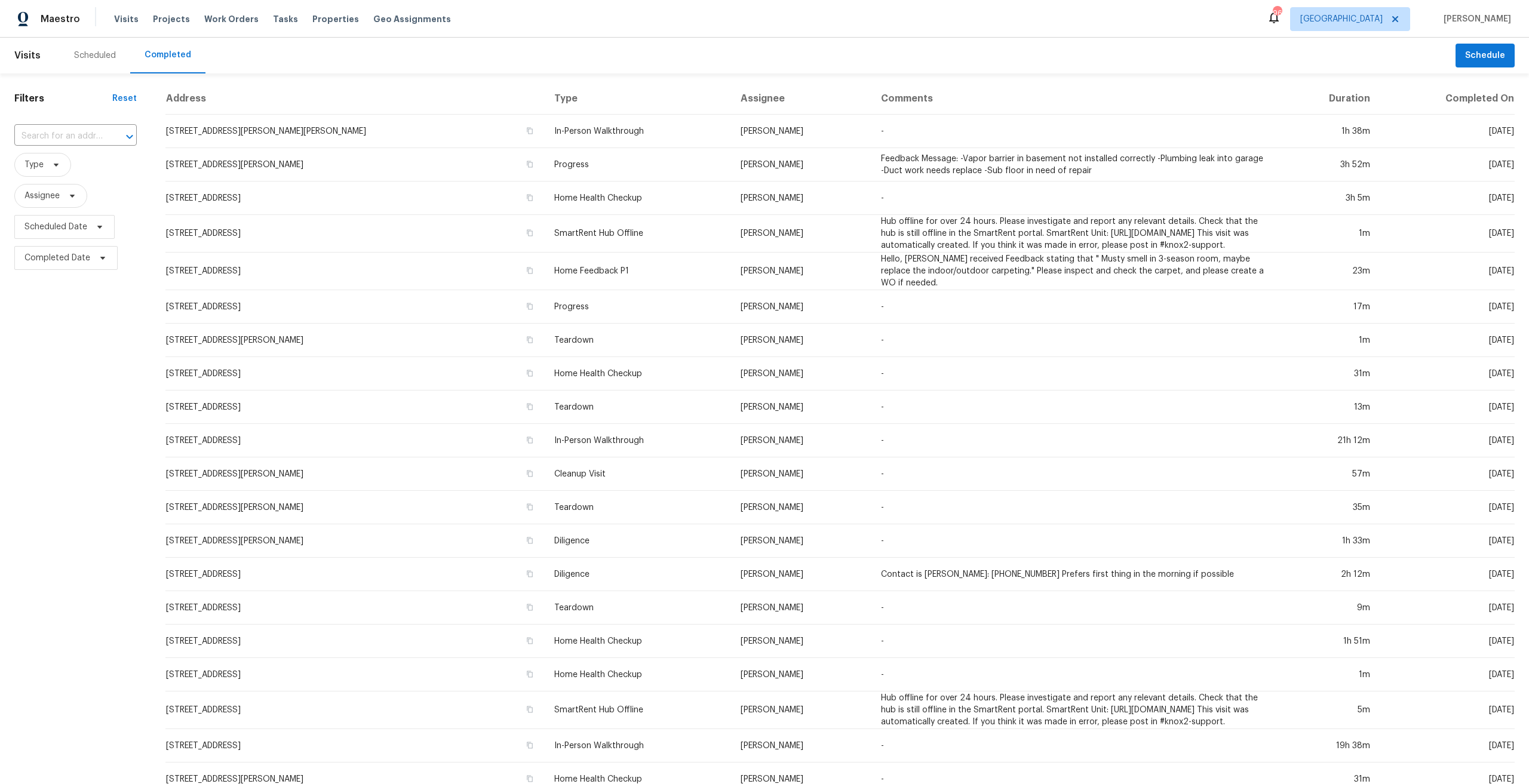
click at [86, 56] on div "Scheduled" at bounding box center [95, 56] width 42 height 12
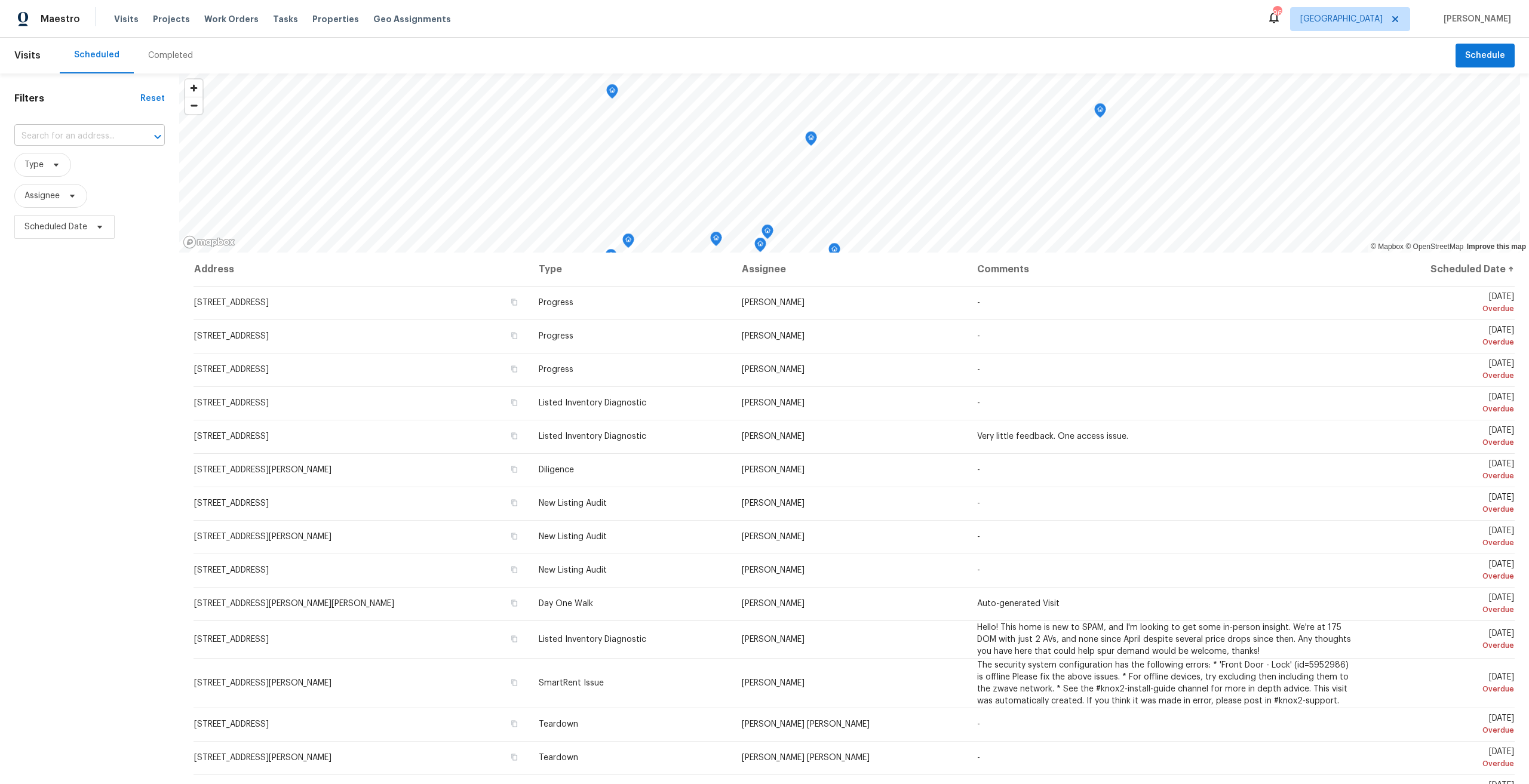
click at [82, 136] on input "text" at bounding box center [73, 136] width 117 height 18
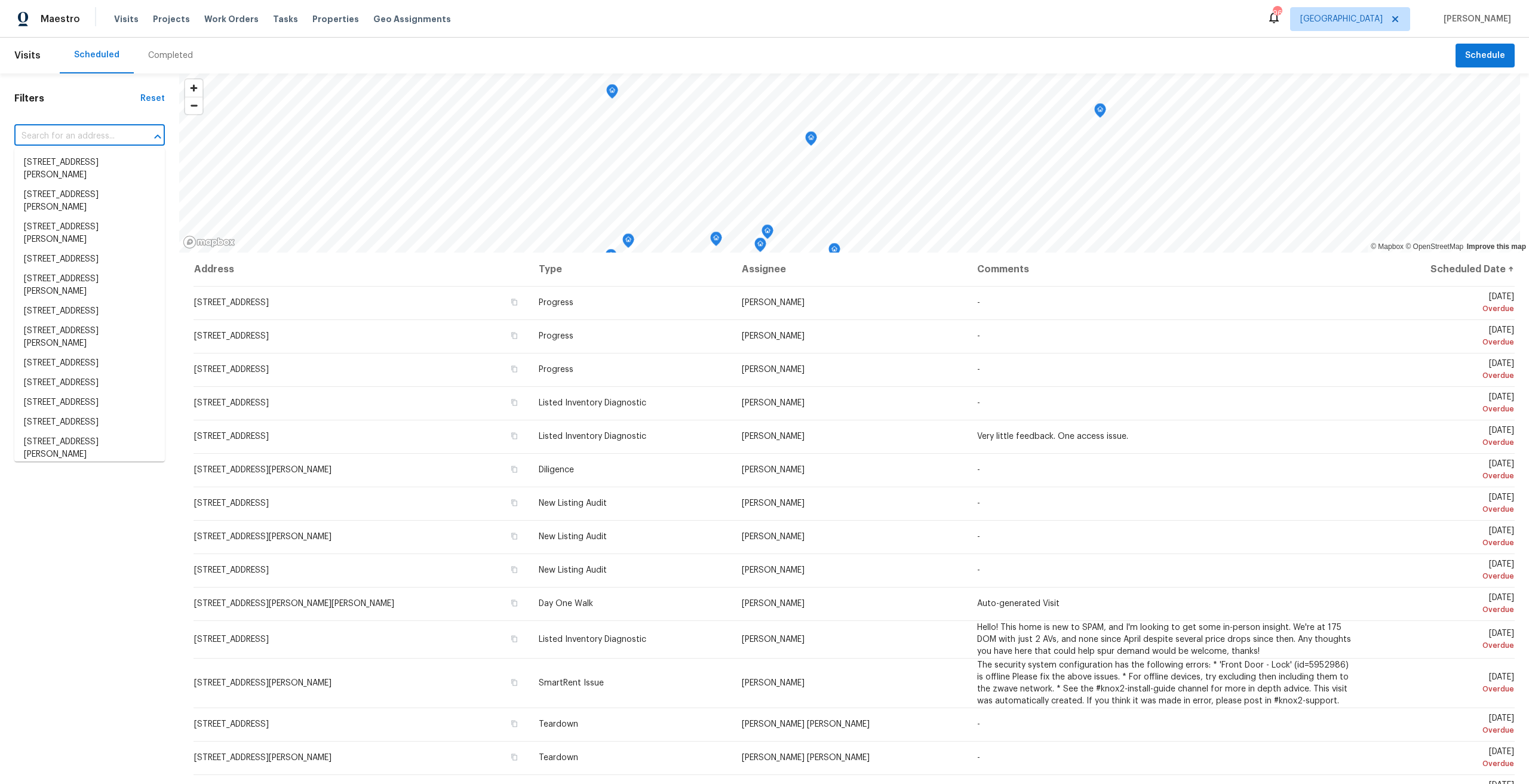
paste input "46210"
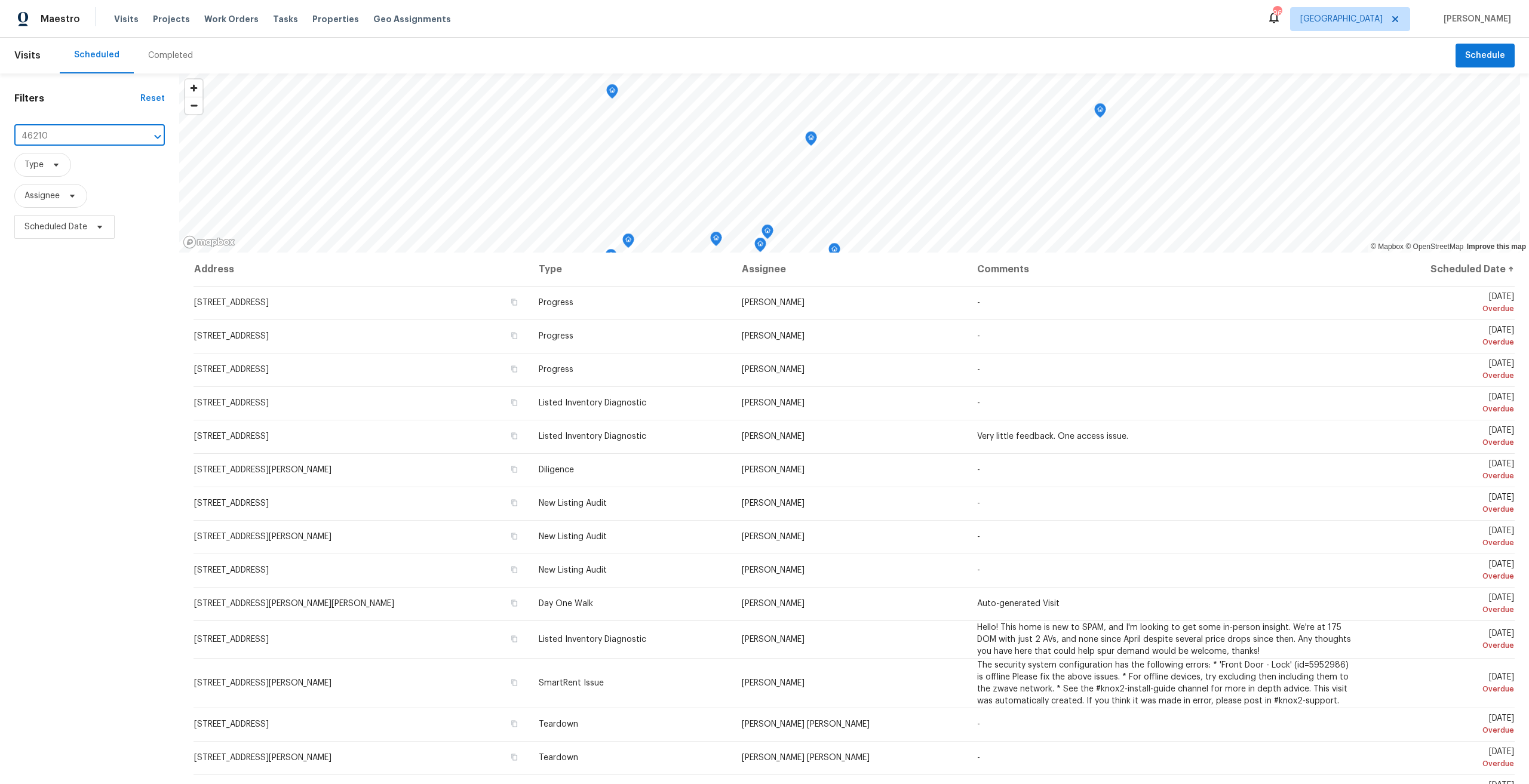
type input "46210"
click at [47, 50] on header "Visits Scheduled Completed Schedule" at bounding box center [764, 55] width 1529 height 36
click at [38, 16] on div "Maestro" at bounding box center [40, 19] width 80 height 24
click at [96, 129] on input "text" at bounding box center [73, 136] width 117 height 18
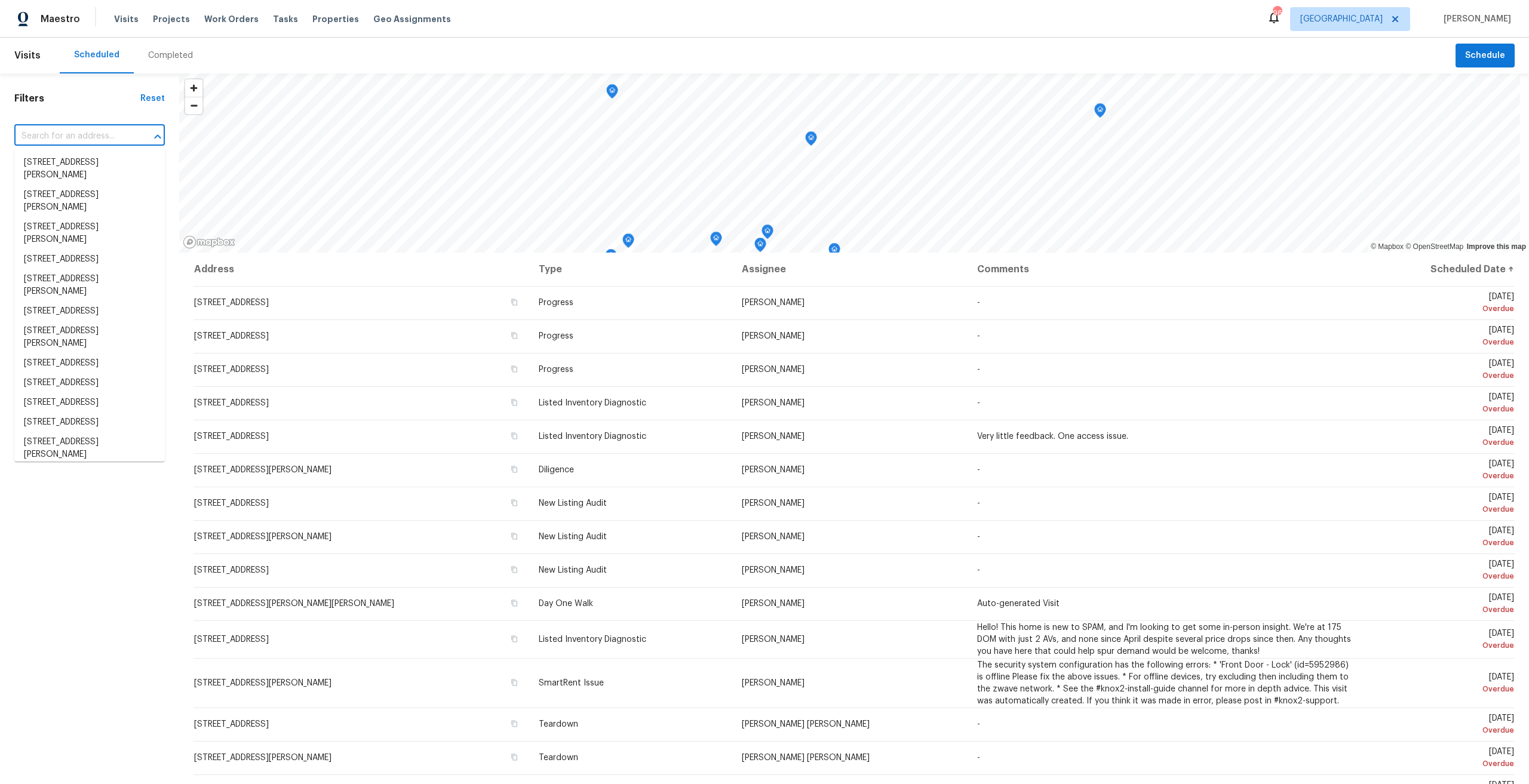
type input "6"
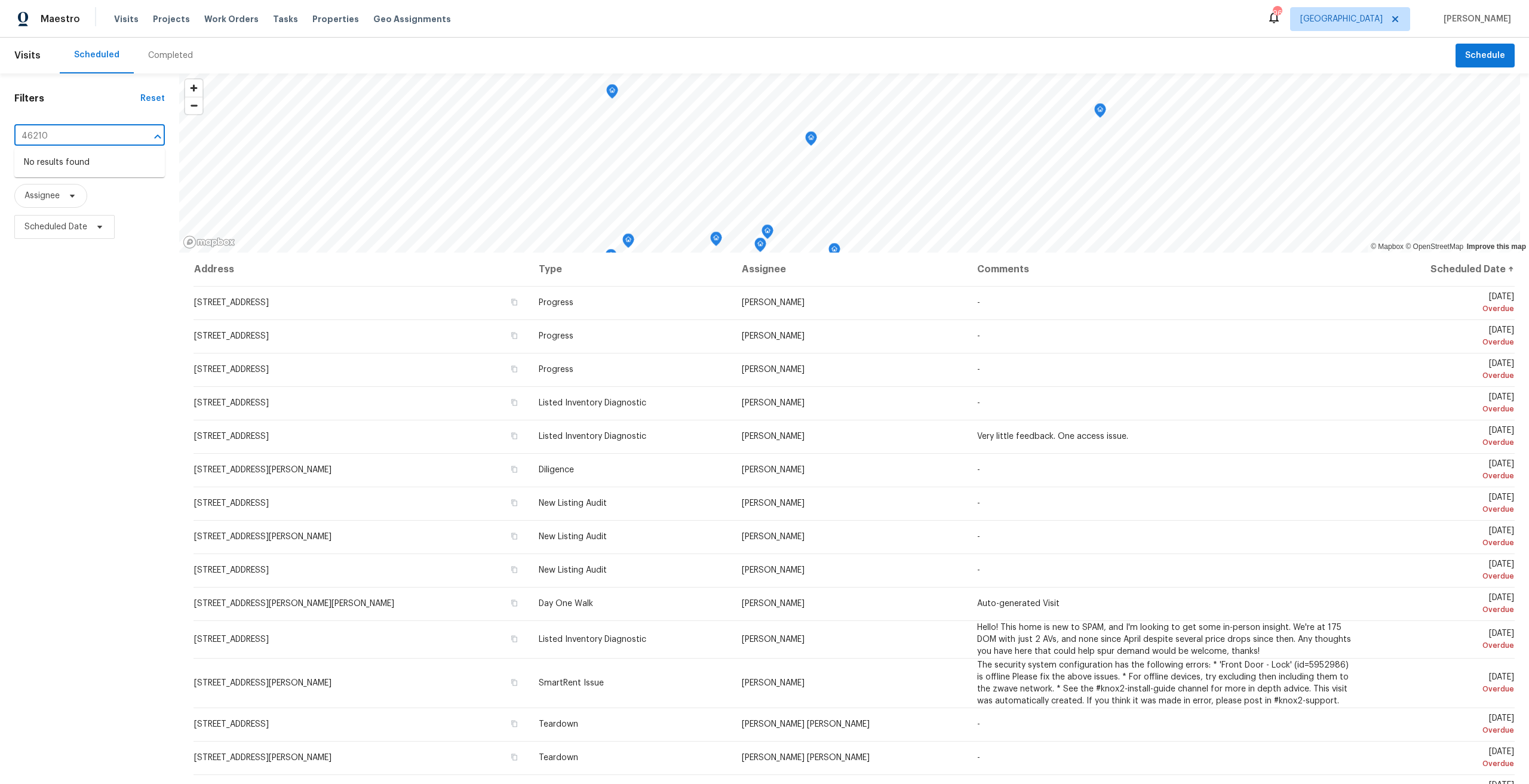
type input "46210"
click at [55, 20] on span "Maestro" at bounding box center [60, 19] width 39 height 12
click at [137, 16] on div "Visits Projects Work Orders Tasks Properties Geo Assignments" at bounding box center [289, 19] width 351 height 24
click at [114, 20] on span "Visits" at bounding box center [126, 19] width 24 height 12
click at [110, 126] on div "​" at bounding box center [89, 137] width 150 height 26
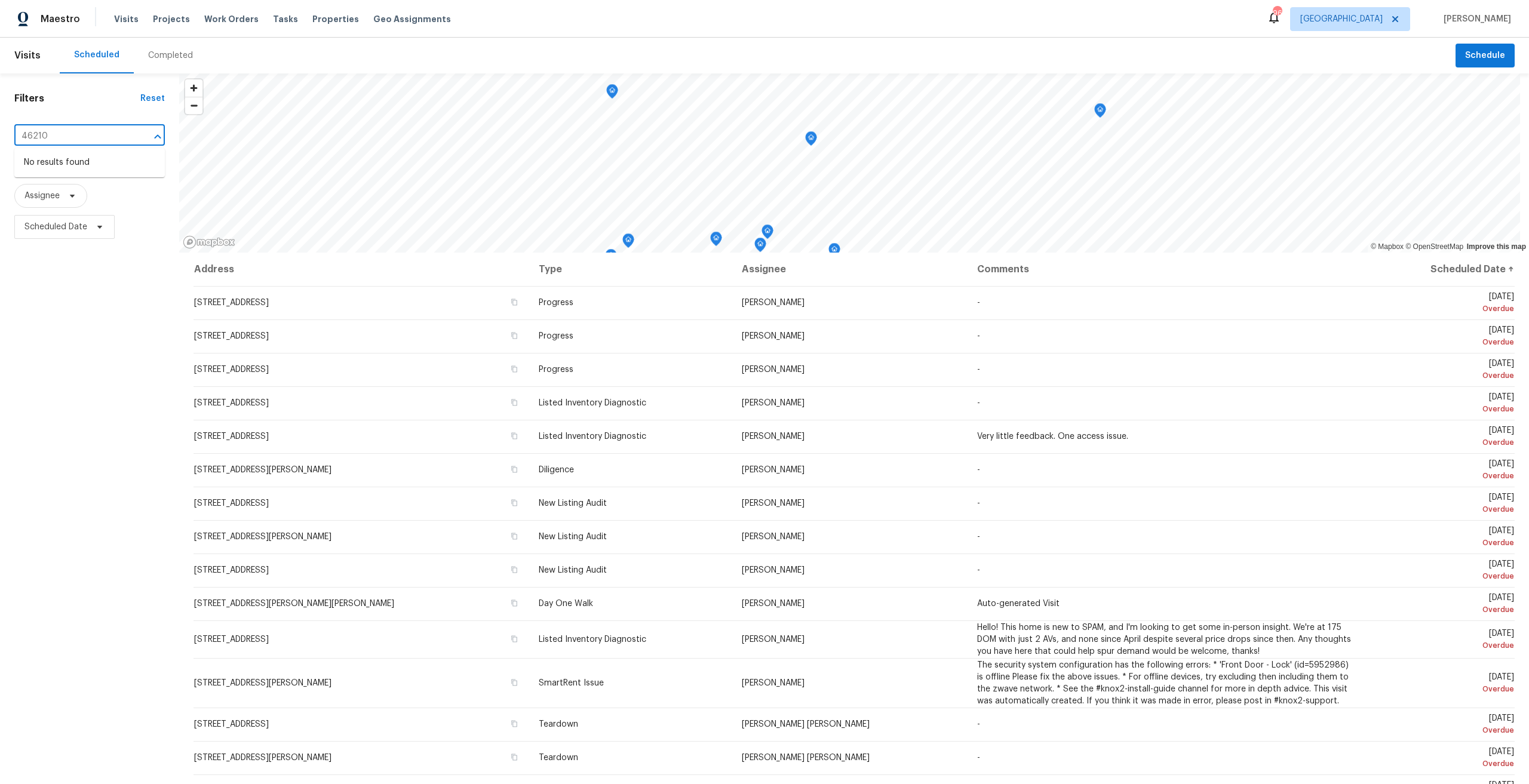
type input "46210"
click at [1401, 15] on span at bounding box center [1394, 19] width 13 height 10
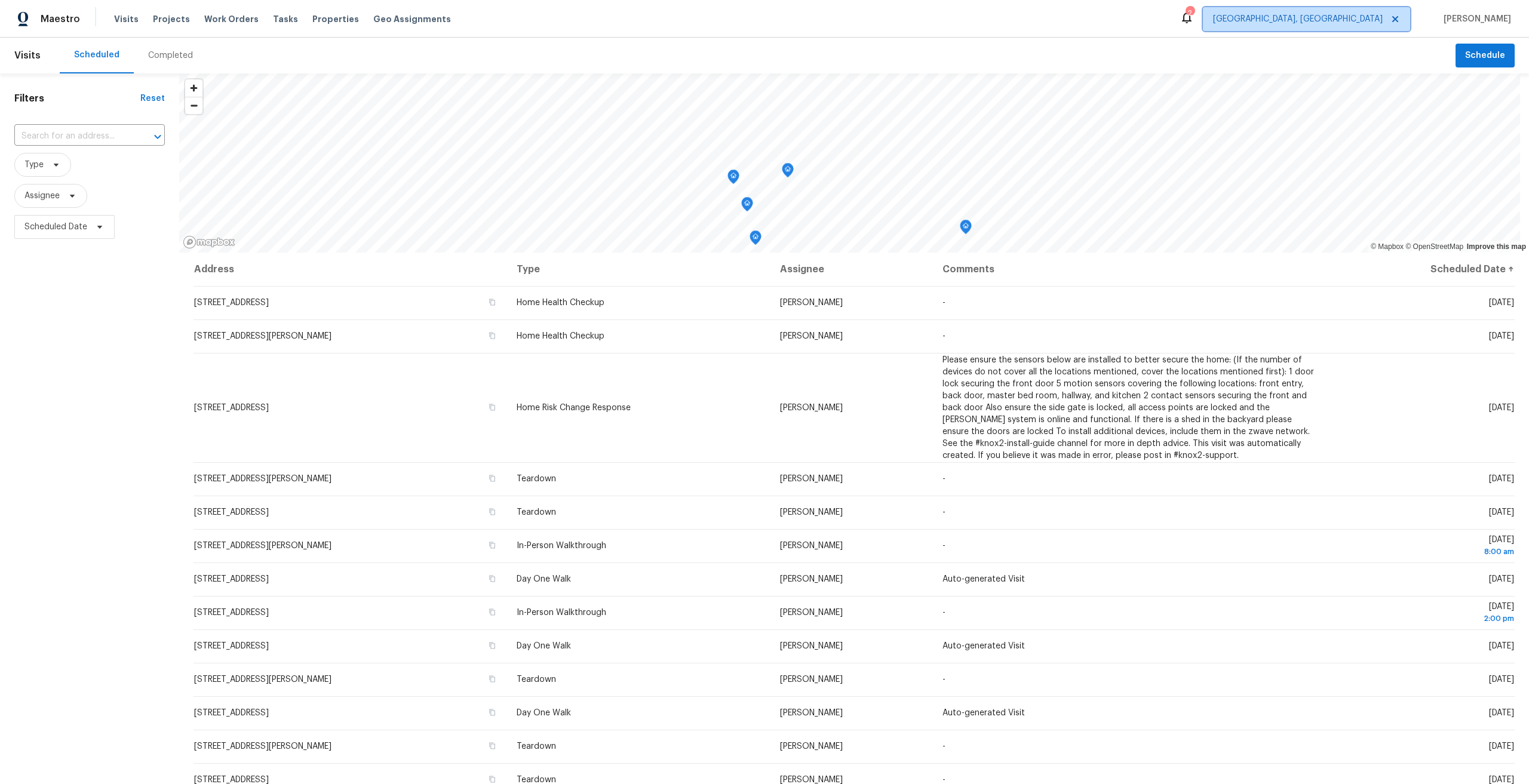
click at [1401, 19] on icon at bounding box center [1395, 19] width 10 height 10
click at [1381, 10] on span "Albuquerque, NM" at bounding box center [1306, 19] width 207 height 24
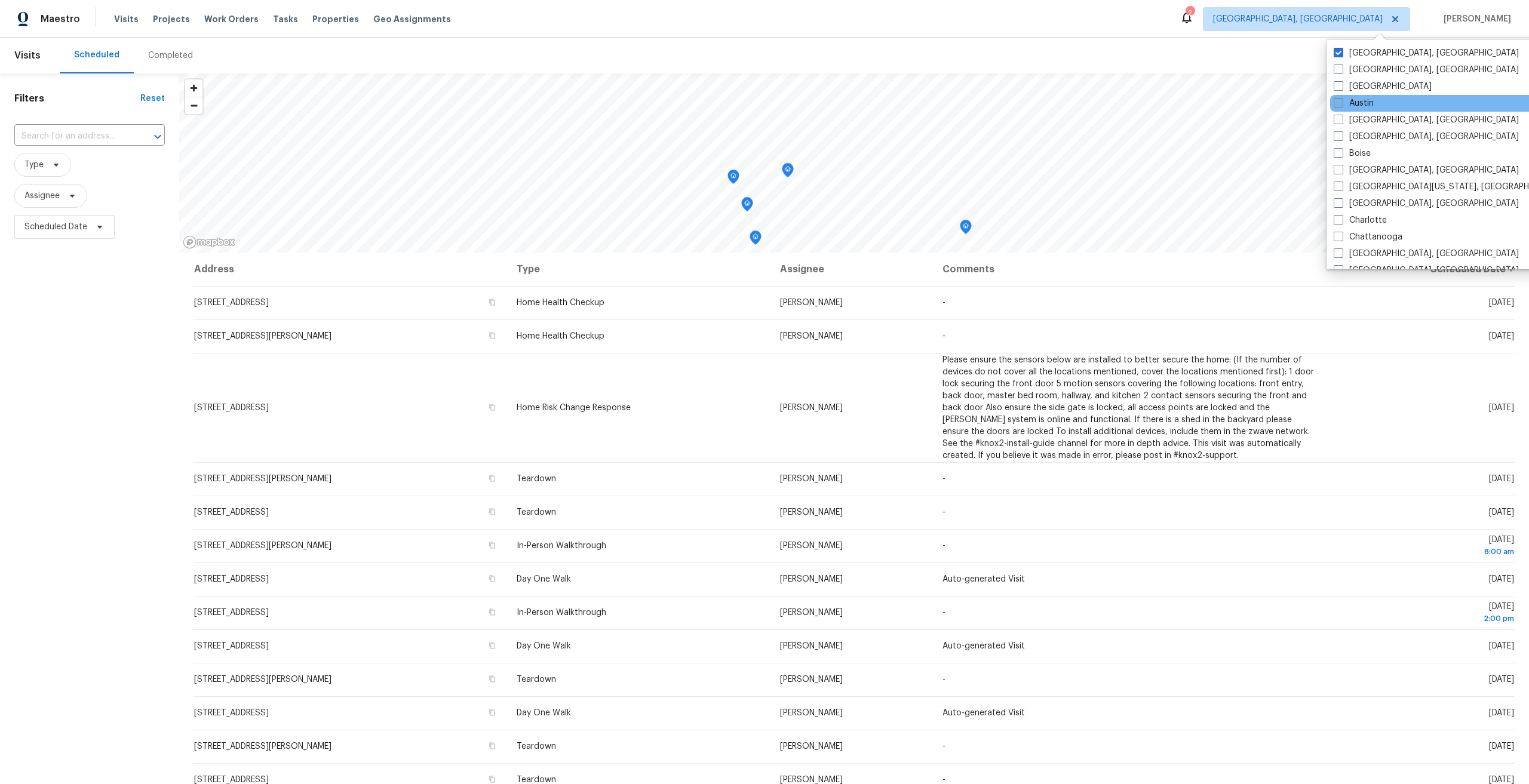
click at [1360, 97] on label "Austin" at bounding box center [1354, 103] width 40 height 12
click at [1342, 97] on input "Austin" at bounding box center [1337, 101] width 8 height 8
checkbox input "true"
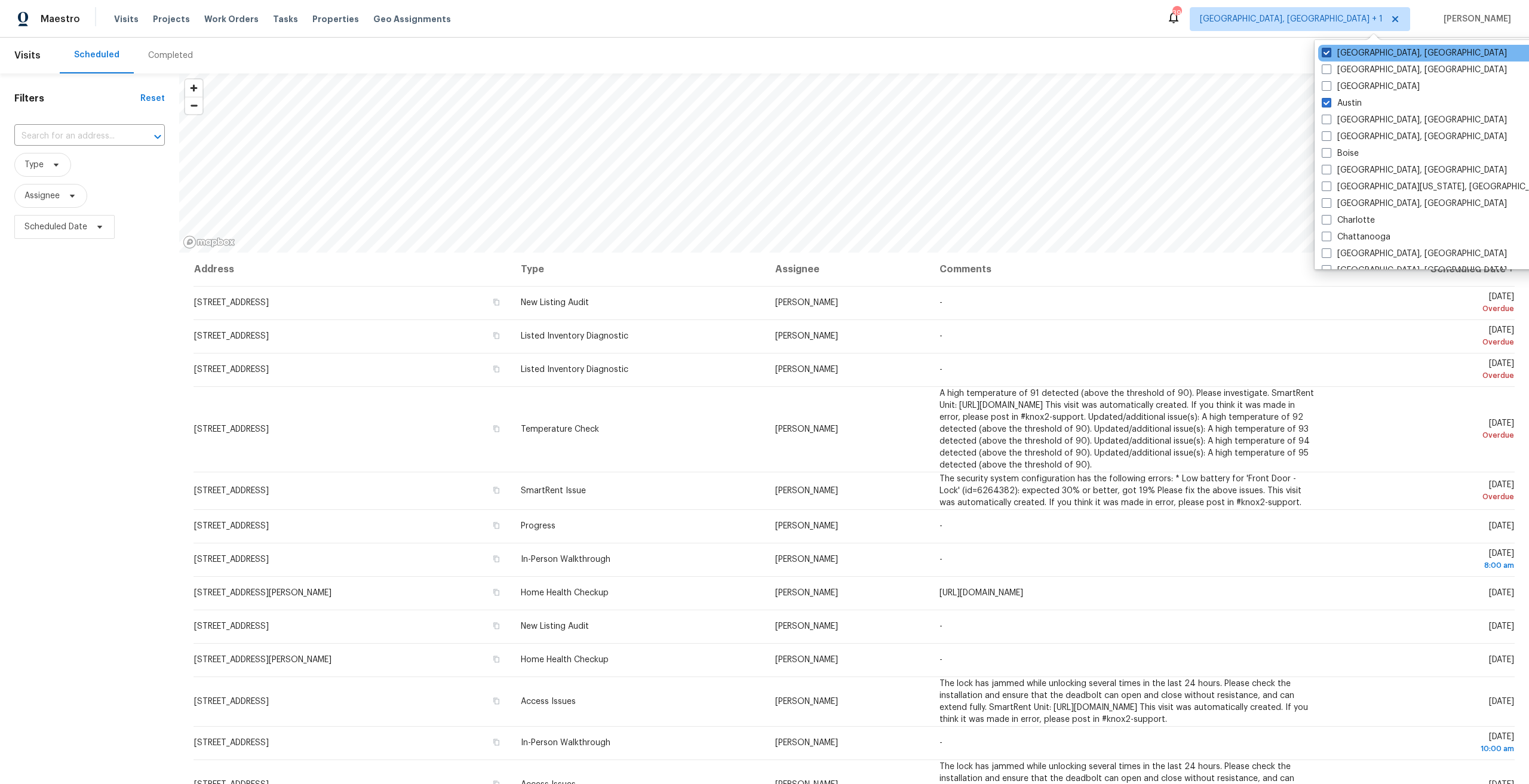
click at [1330, 54] on span at bounding box center [1326, 52] width 10 height 10
click at [1329, 54] on input "Albuquerque, NM" at bounding box center [1325, 50] width 8 height 8
checkbox input "false"
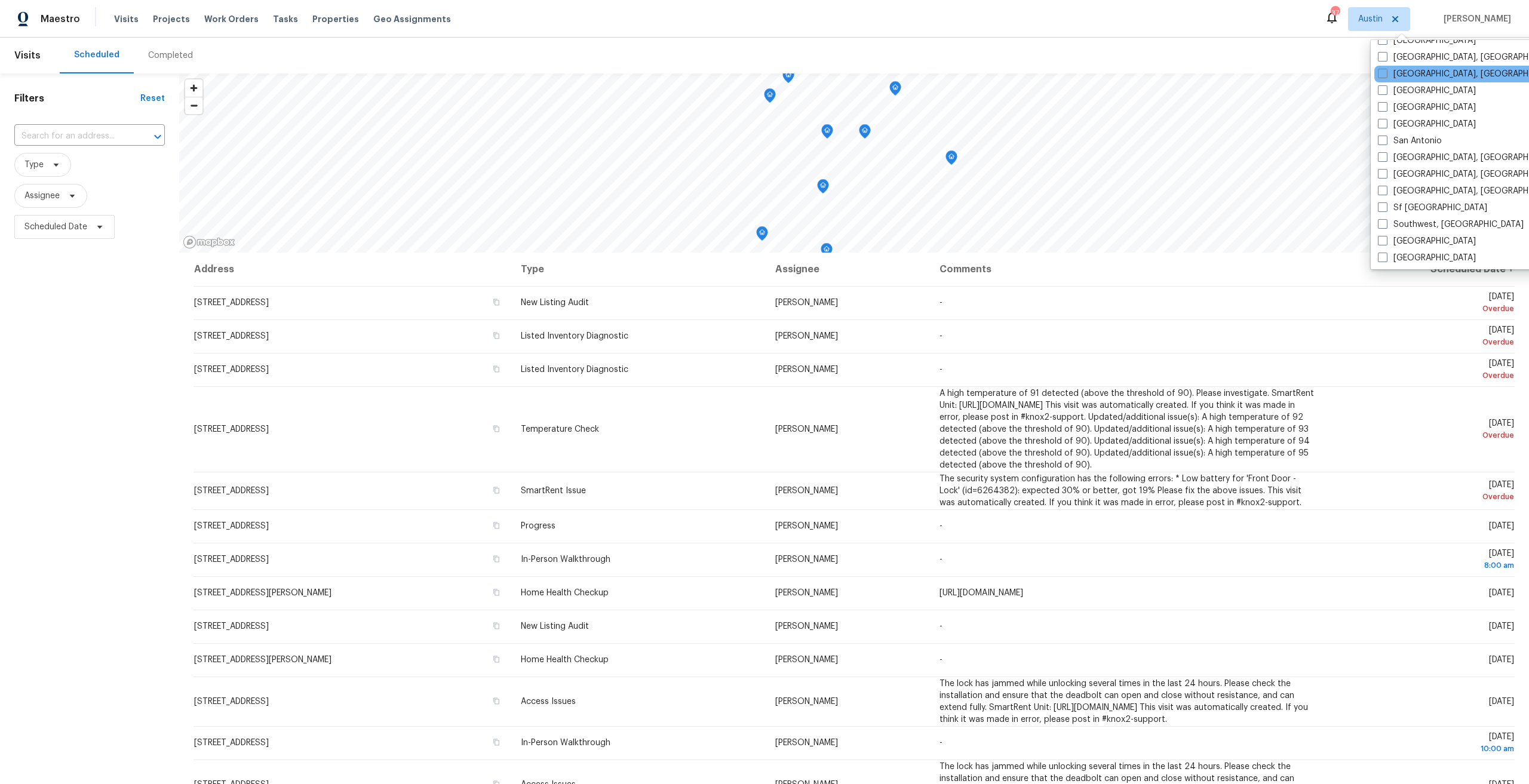
scroll to position [776, 0]
click at [113, 129] on input "text" at bounding box center [73, 136] width 117 height 18
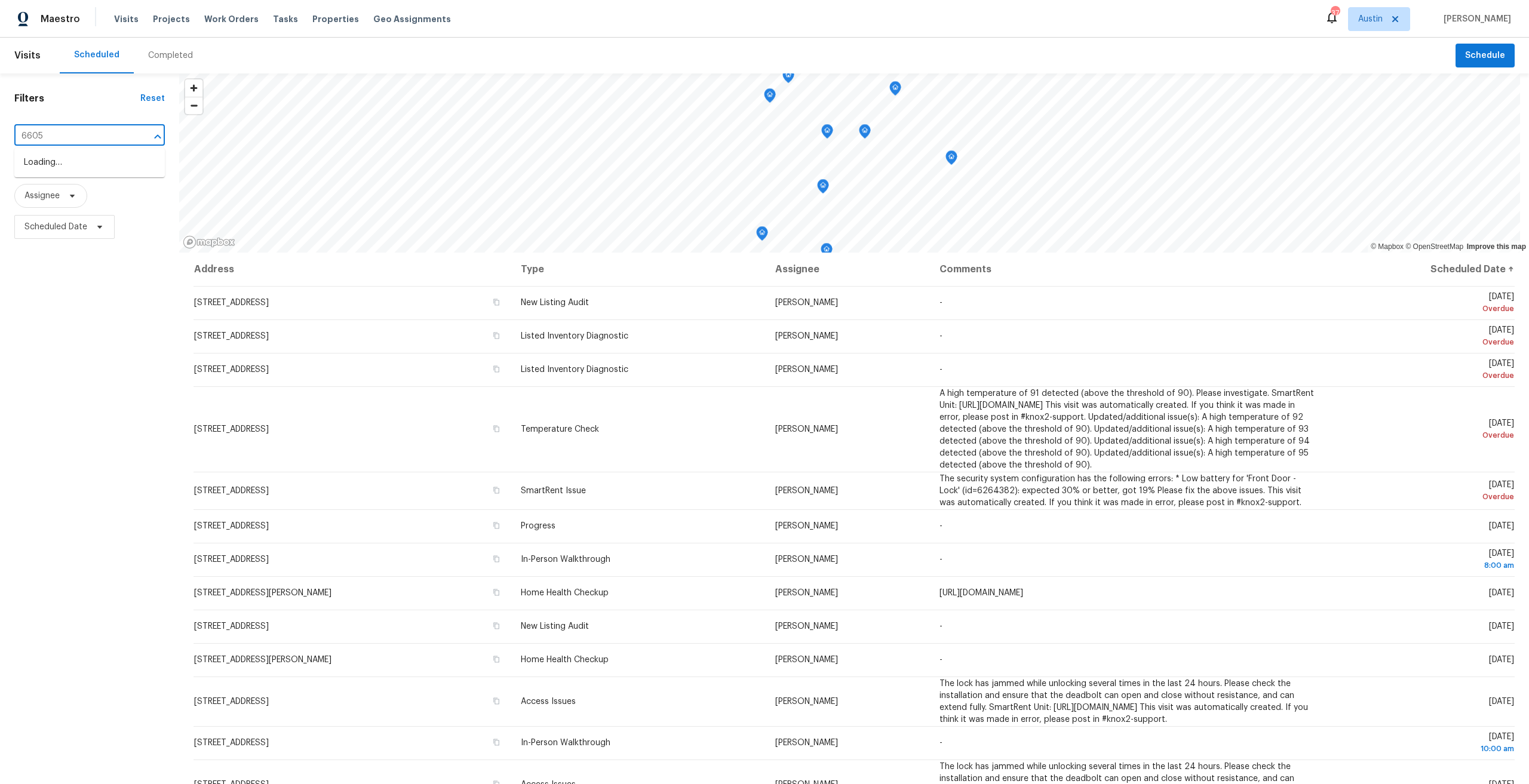
type input "6605 a"
click at [108, 162] on li "6605 Adair Dr, Austin, TX 78754" at bounding box center [89, 168] width 150 height 32
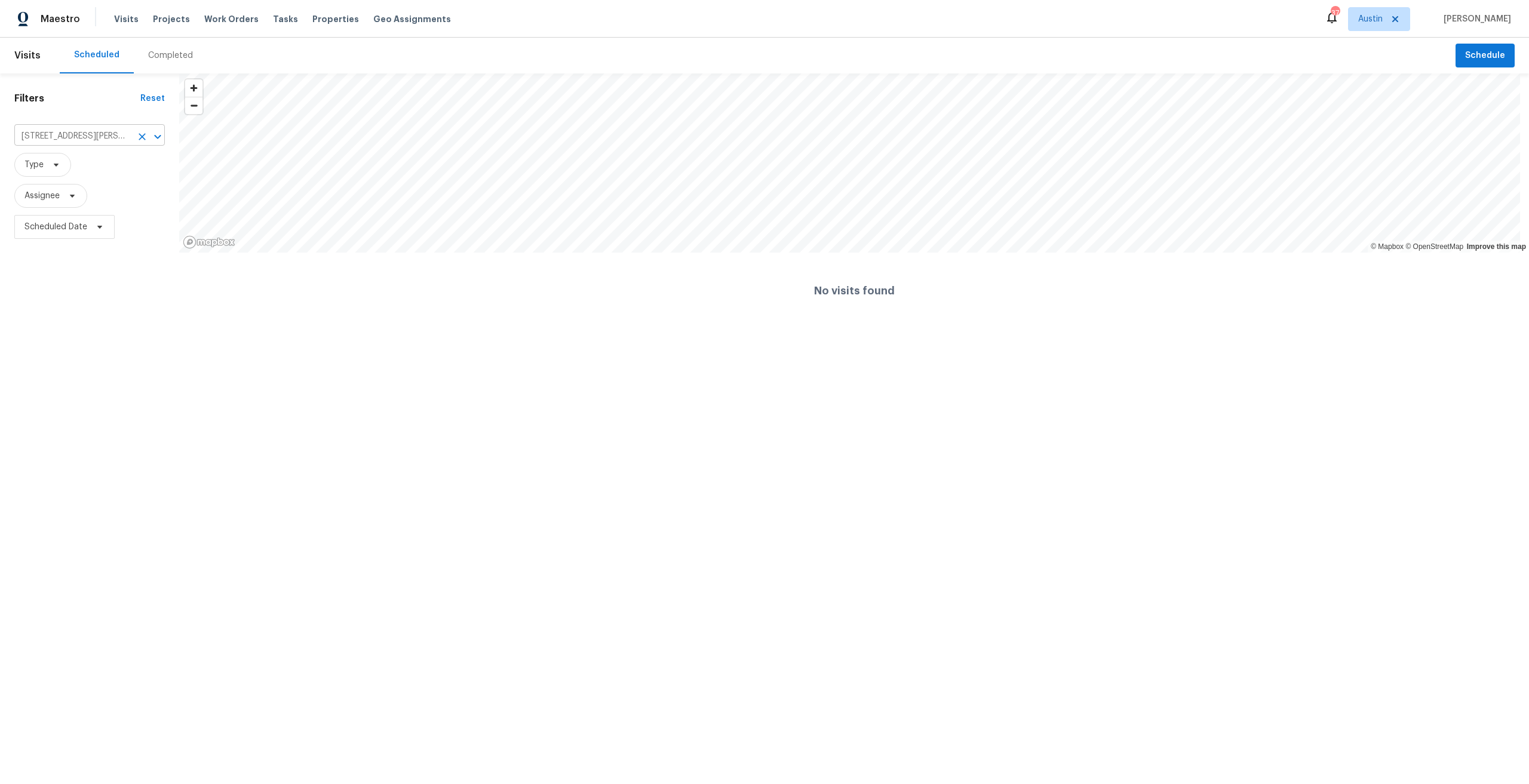
click at [93, 130] on input "6605 Adair Dr, Austin, TX 78754" at bounding box center [73, 136] width 117 height 18
click at [162, 58] on div "Completed" at bounding box center [171, 56] width 45 height 12
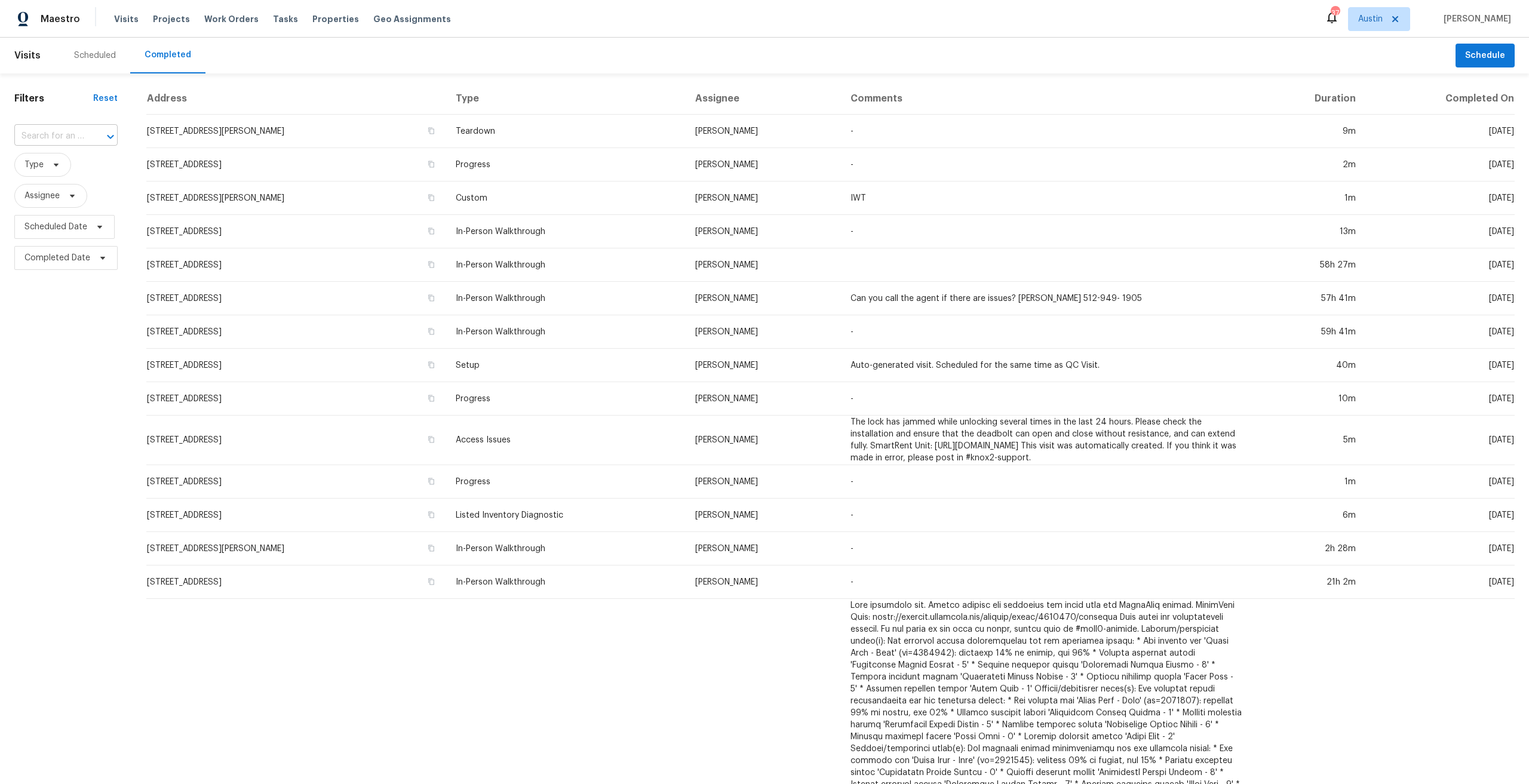
click at [78, 134] on input "text" at bounding box center [49, 136] width 70 height 18
paste input "6605 Adair Dr, Austin, TX 78754"
type input "6605 Adair Dr, Austin, TX 78754"
click at [44, 169] on li "6605 Adair Dr, Austin, TX 78754" at bounding box center [65, 168] width 102 height 32
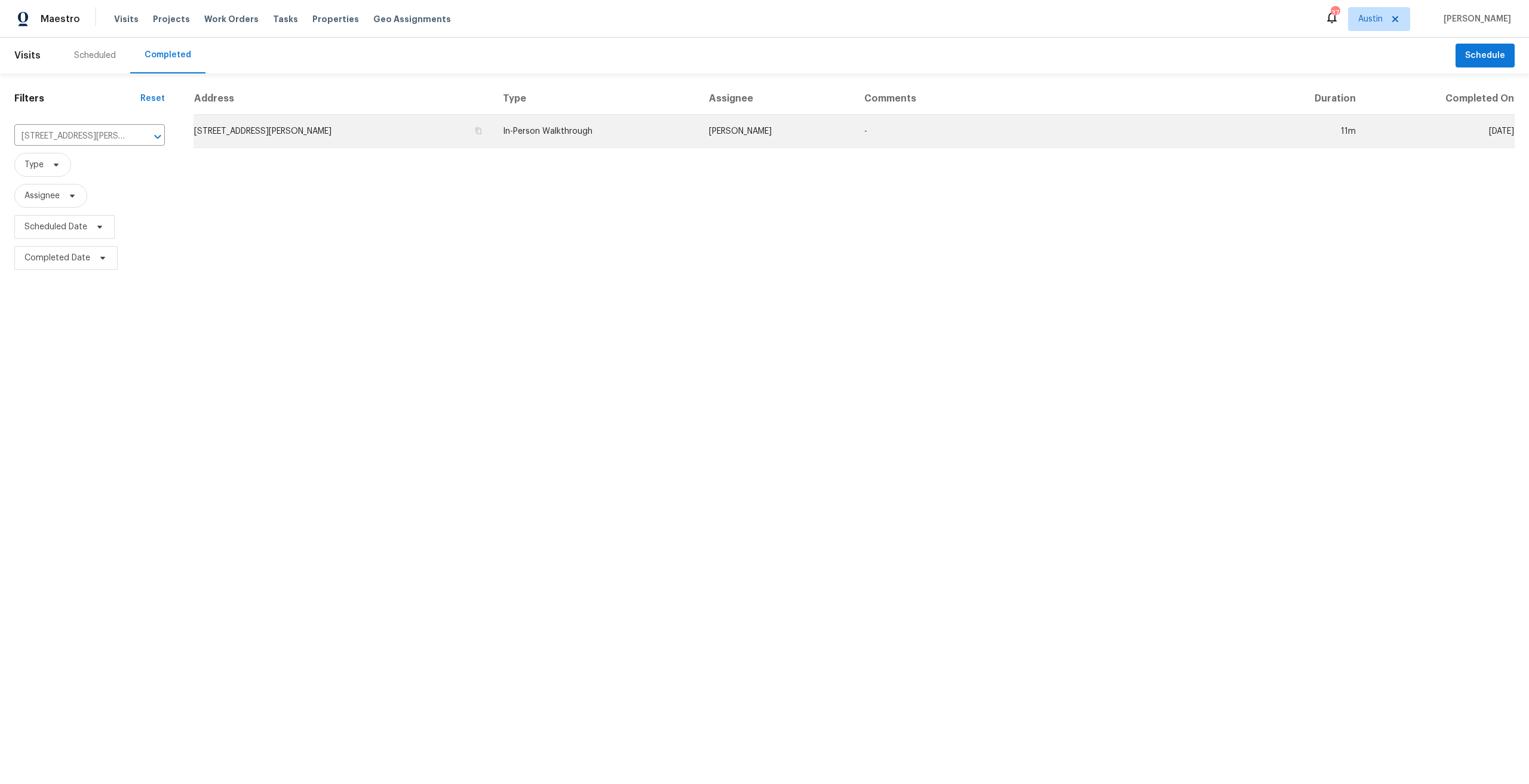
click at [259, 137] on td "6605 Adair Dr, Austin, TX 78754" at bounding box center [344, 131] width 300 height 34
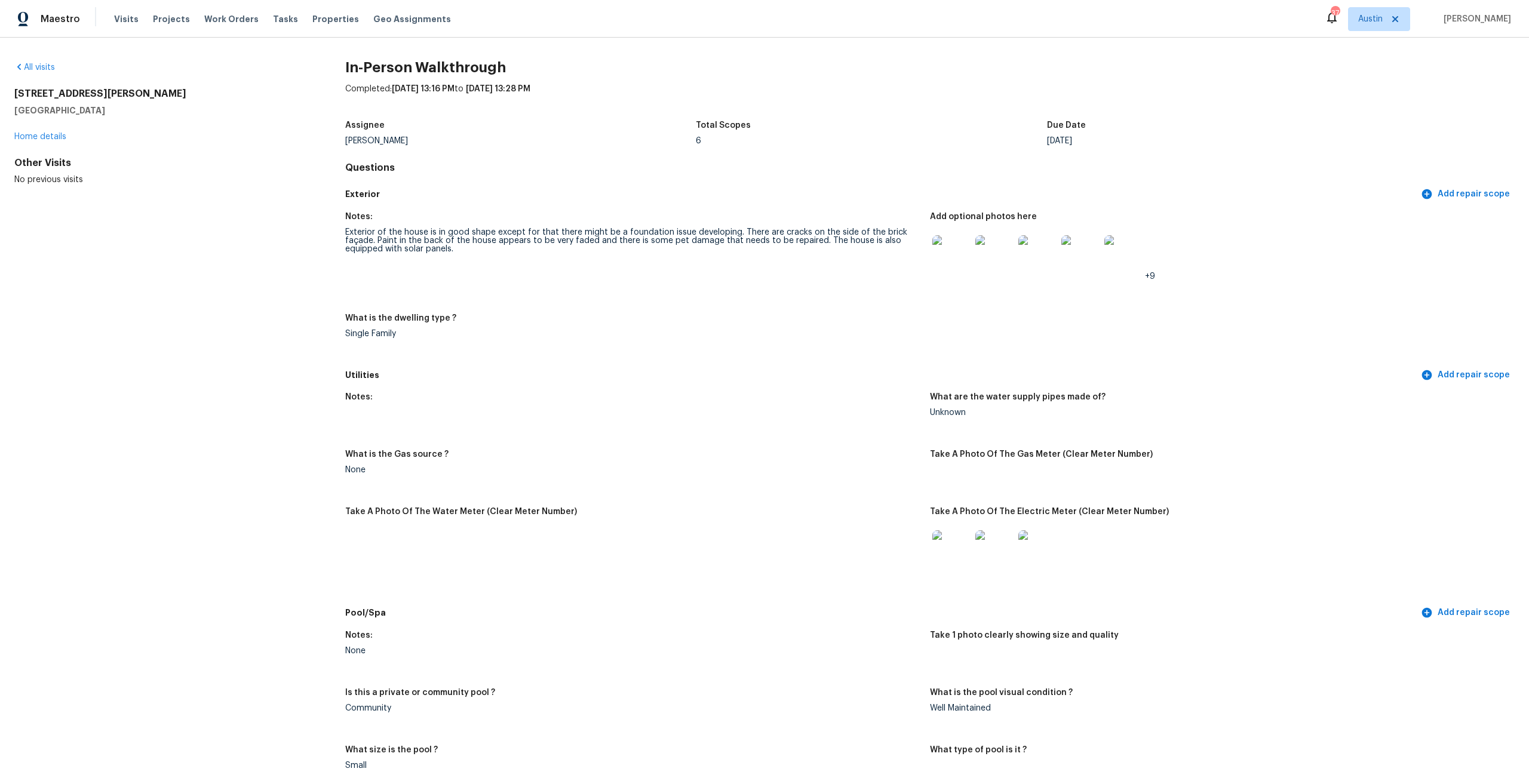
click at [1383, 22] on span "Austin" at bounding box center [1370, 19] width 24 height 12
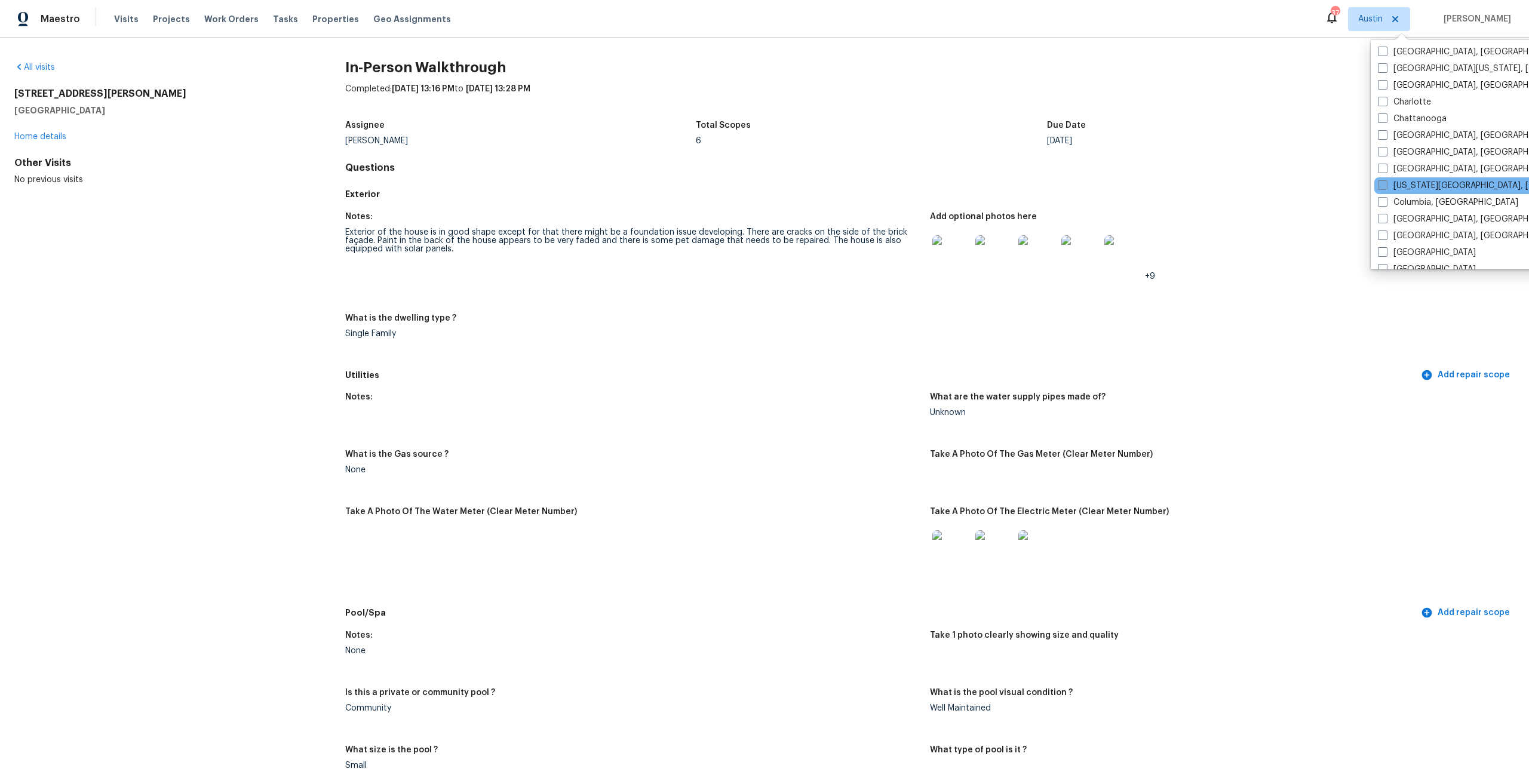
scroll to position [120, 0]
click at [1434, 156] on label "Cincinnati, OH" at bounding box center [1470, 151] width 185 height 12
click at [1386, 153] on input "Cincinnati, OH" at bounding box center [1381, 148] width 8 height 8
checkbox input "true"
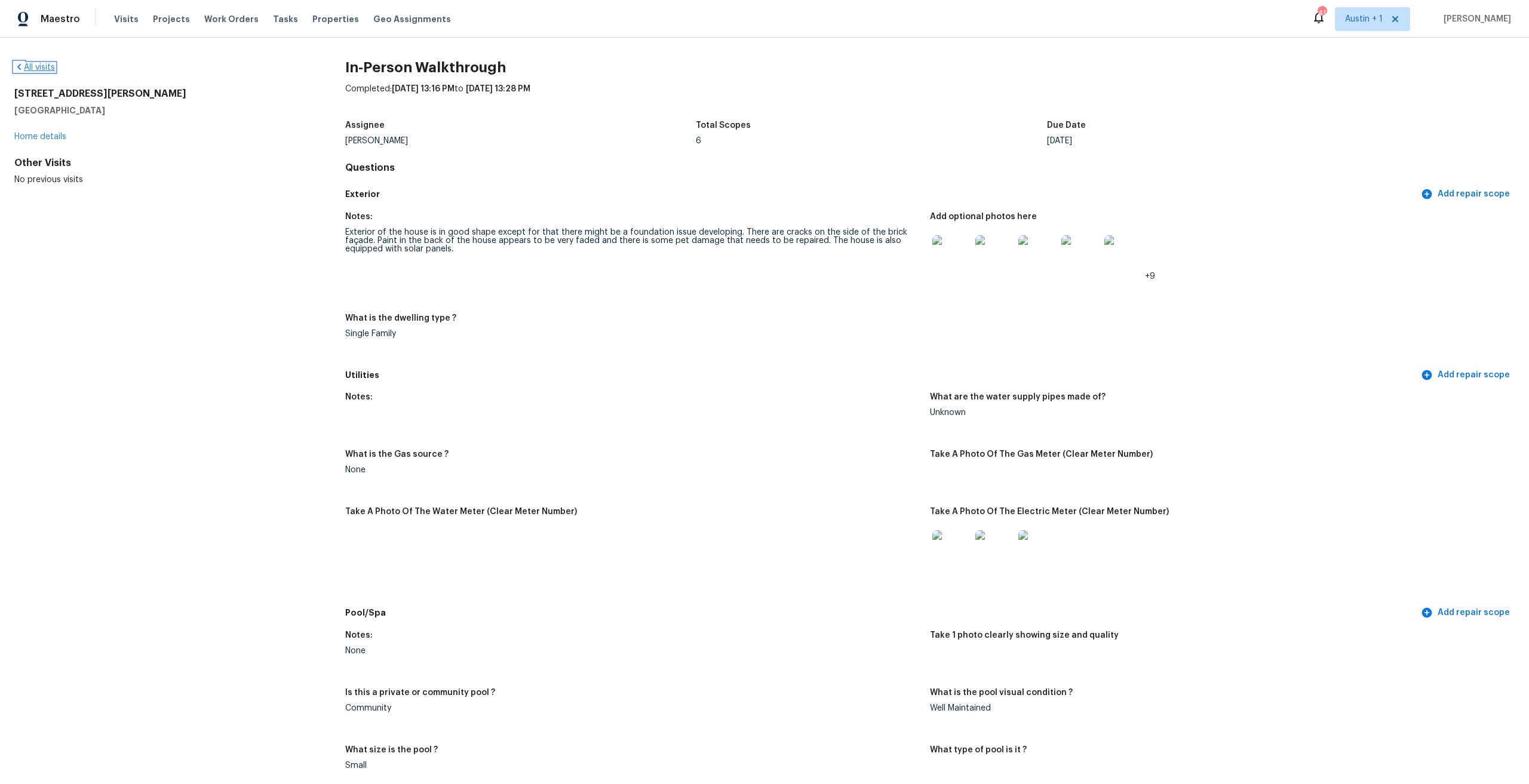
click at [19, 68] on icon at bounding box center [19, 67] width 10 height 10
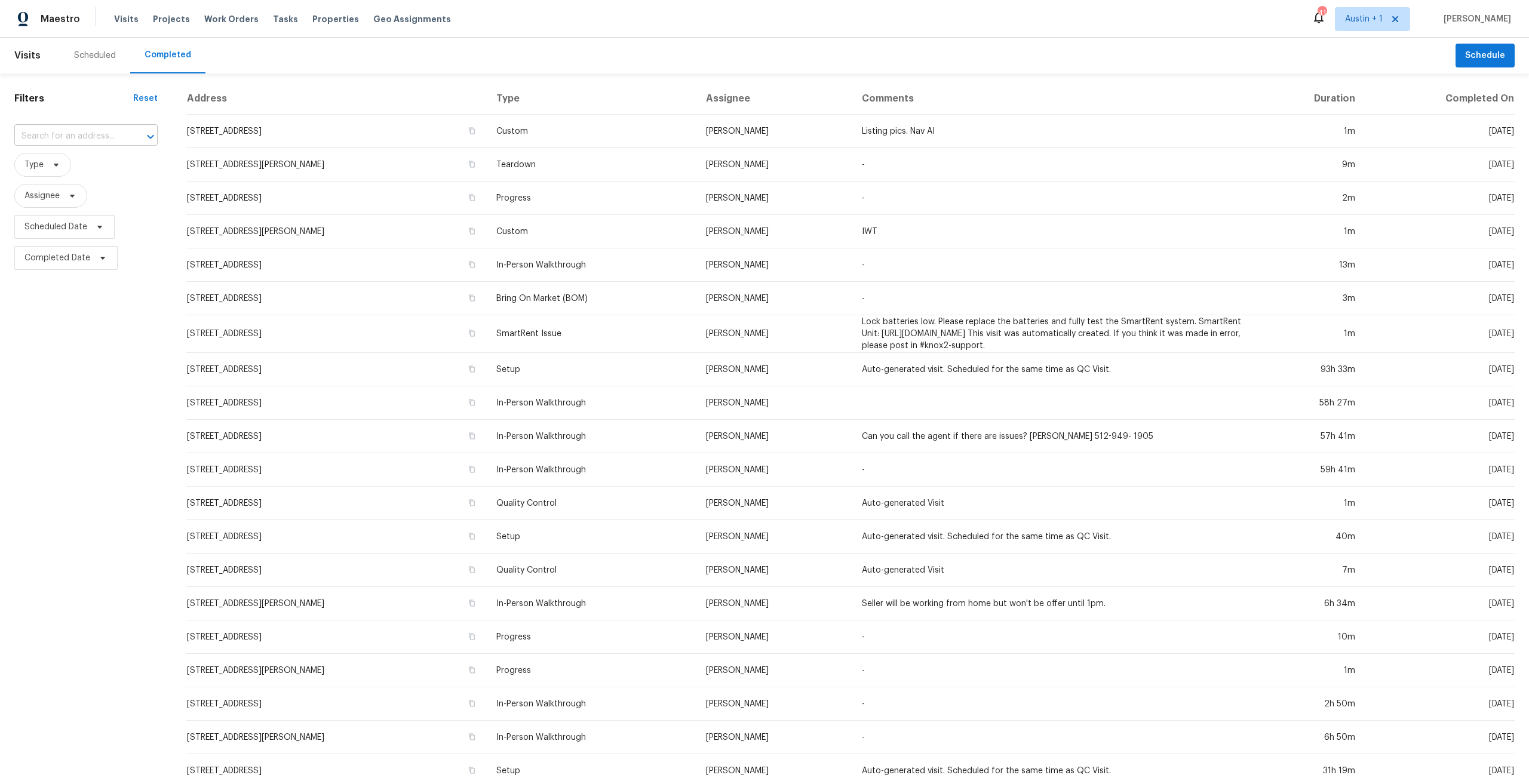
click at [64, 143] on input "text" at bounding box center [69, 136] width 110 height 18
type input "50 shady"
click at [64, 168] on li "50 Shady Creek Ln, Amelia, OH 45102" at bounding box center [78, 168] width 127 height 32
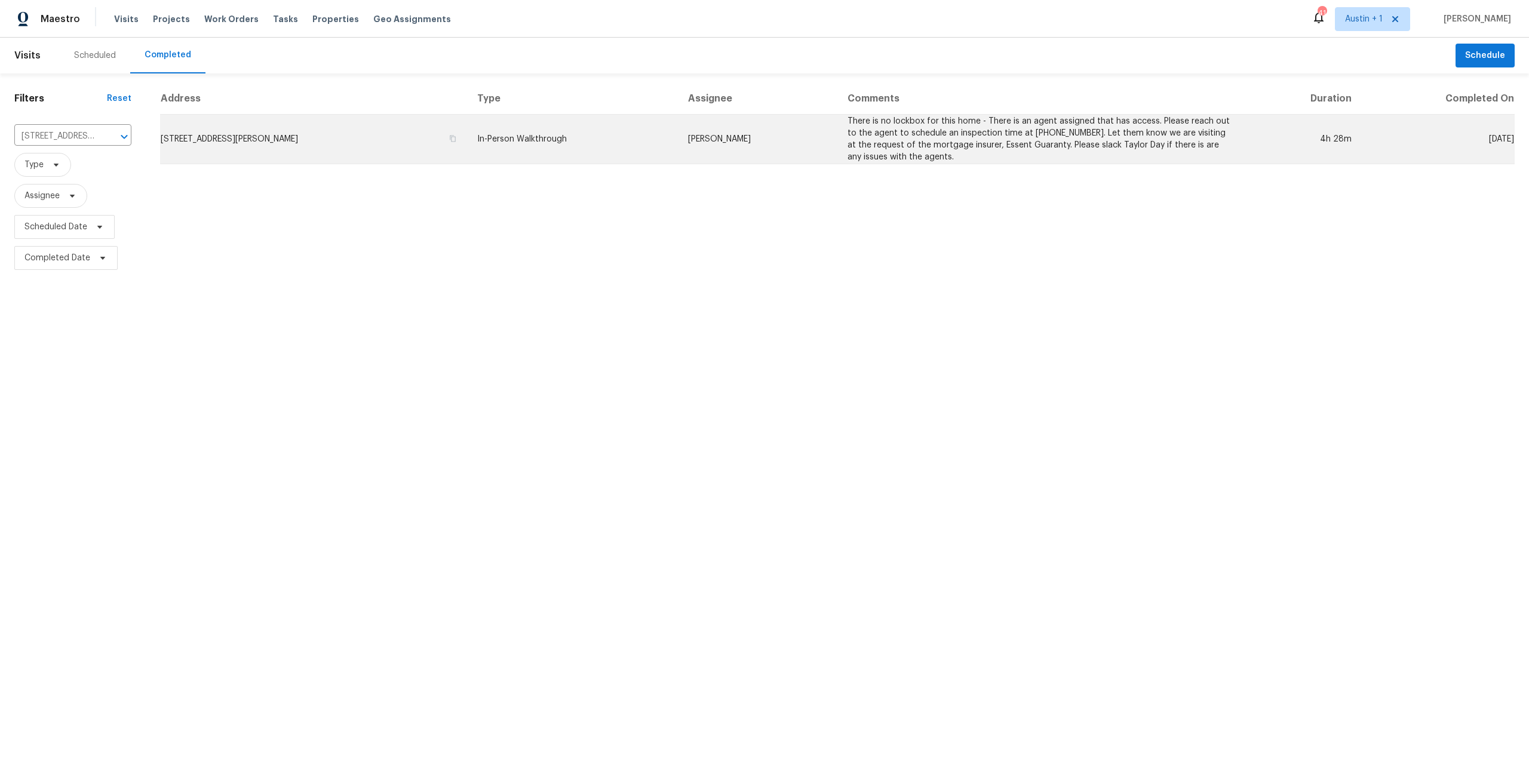
click at [296, 141] on td "50 Shady Creek Ln, Amelia, OH 45102" at bounding box center [313, 139] width 308 height 49
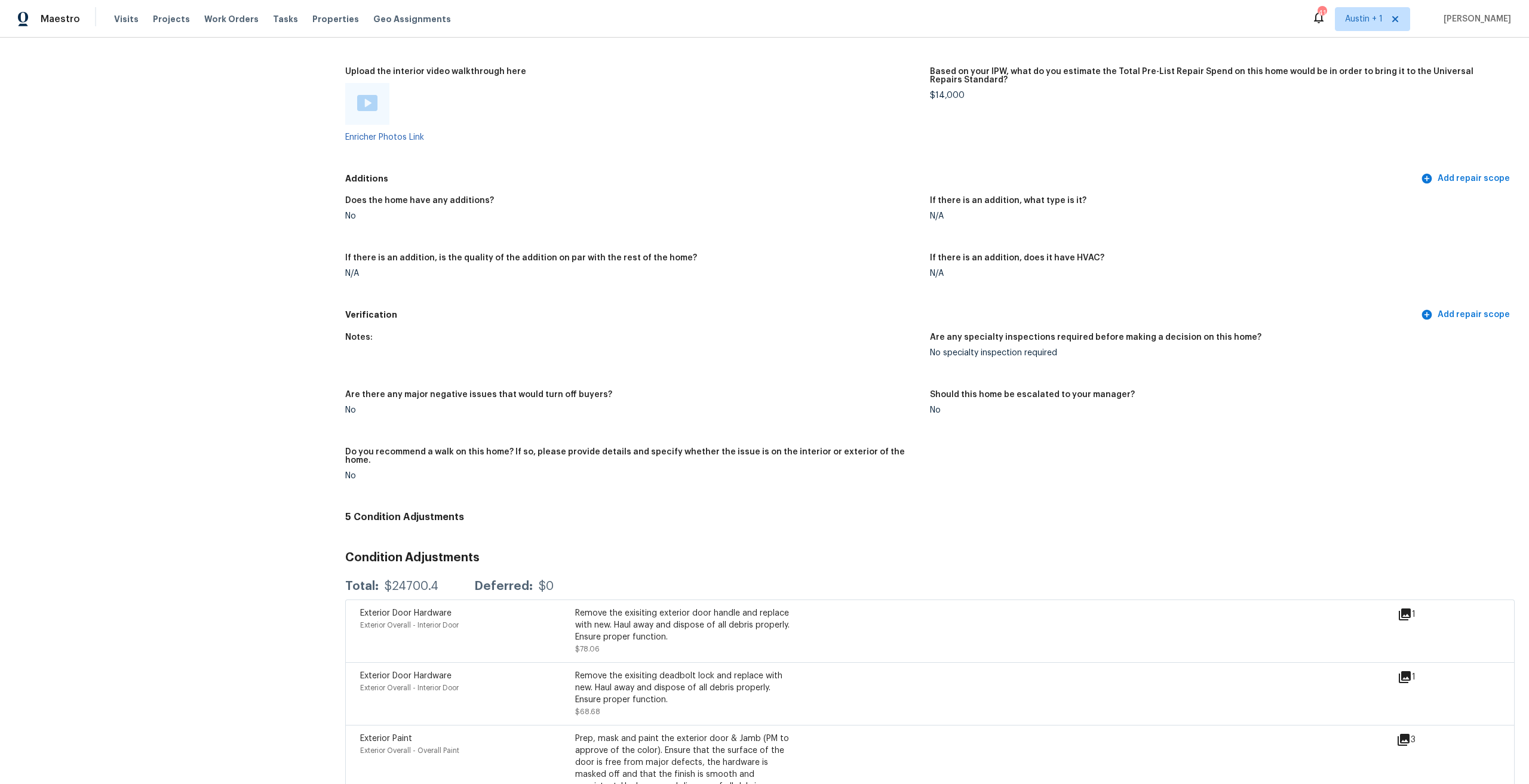
scroll to position [2329, 0]
drag, startPoint x: 392, startPoint y: 562, endPoint x: 450, endPoint y: 564, distance: 58.0
click at [450, 579] on div "Total: $24700.4 Deferred: $0" at bounding box center [450, 585] width 208 height 12
click at [432, 579] on div "$24700.4" at bounding box center [411, 585] width 54 height 12
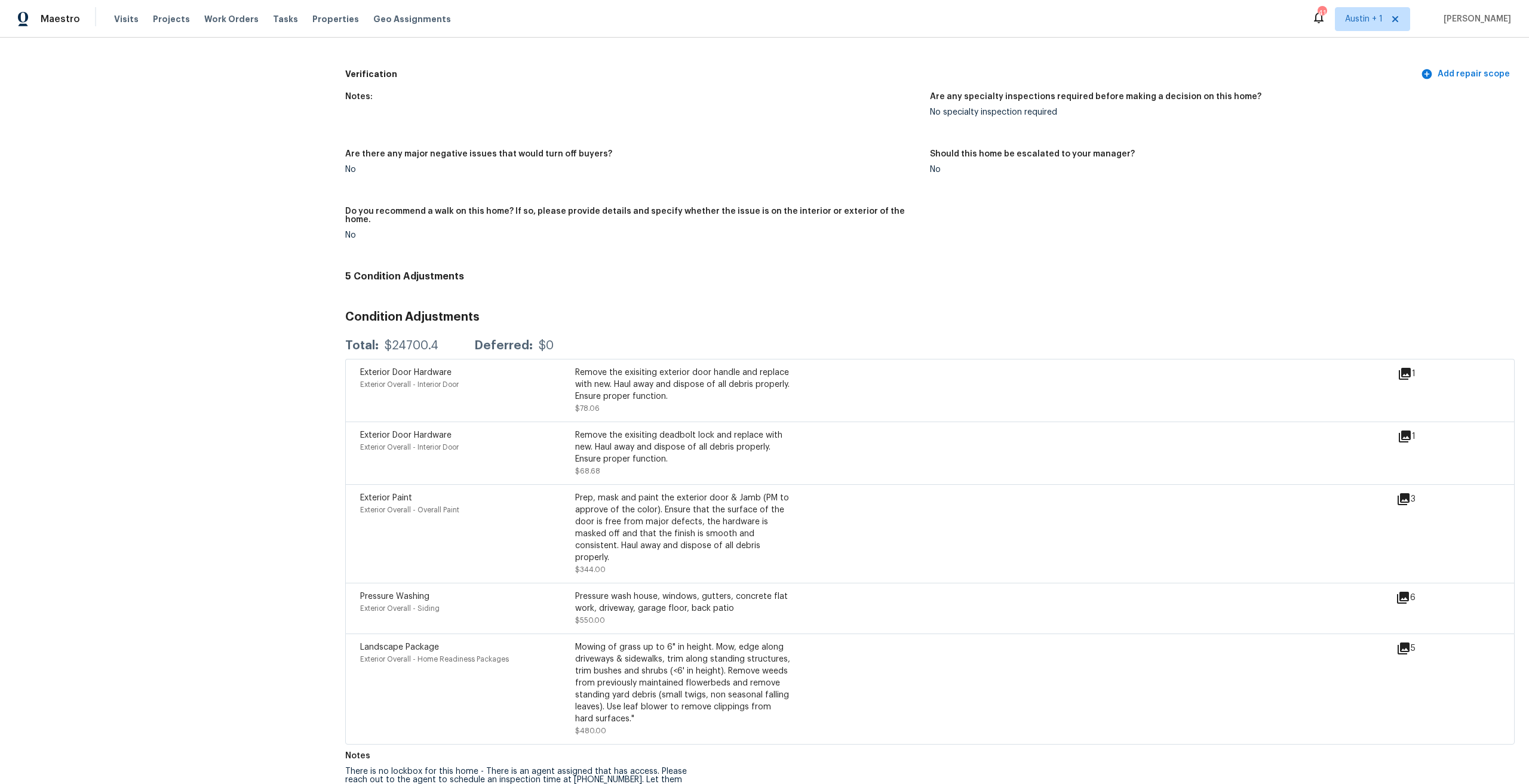
scroll to position [2584, 0]
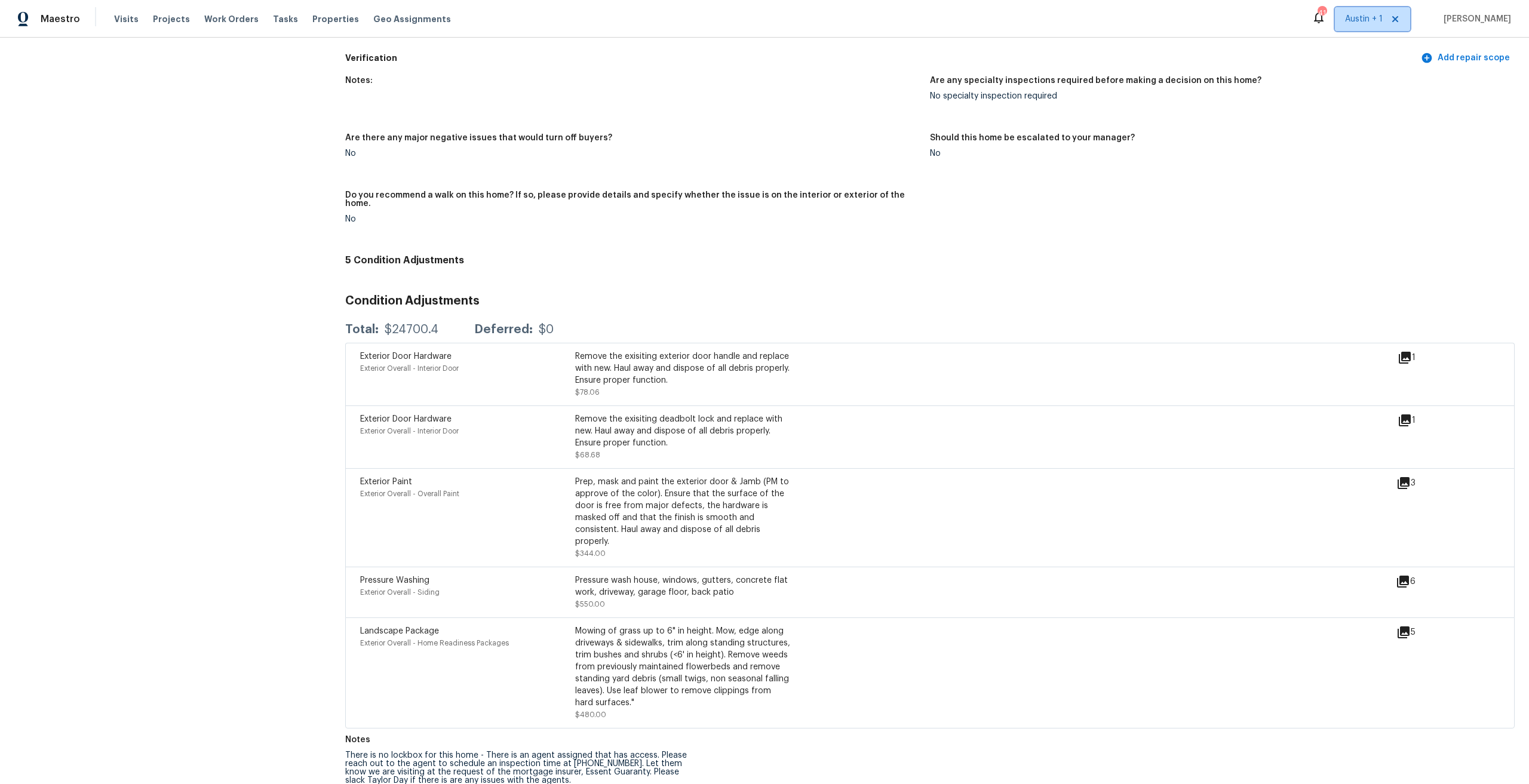
click at [1386, 25] on span "Austin + 1" at bounding box center [1373, 19] width 75 height 24
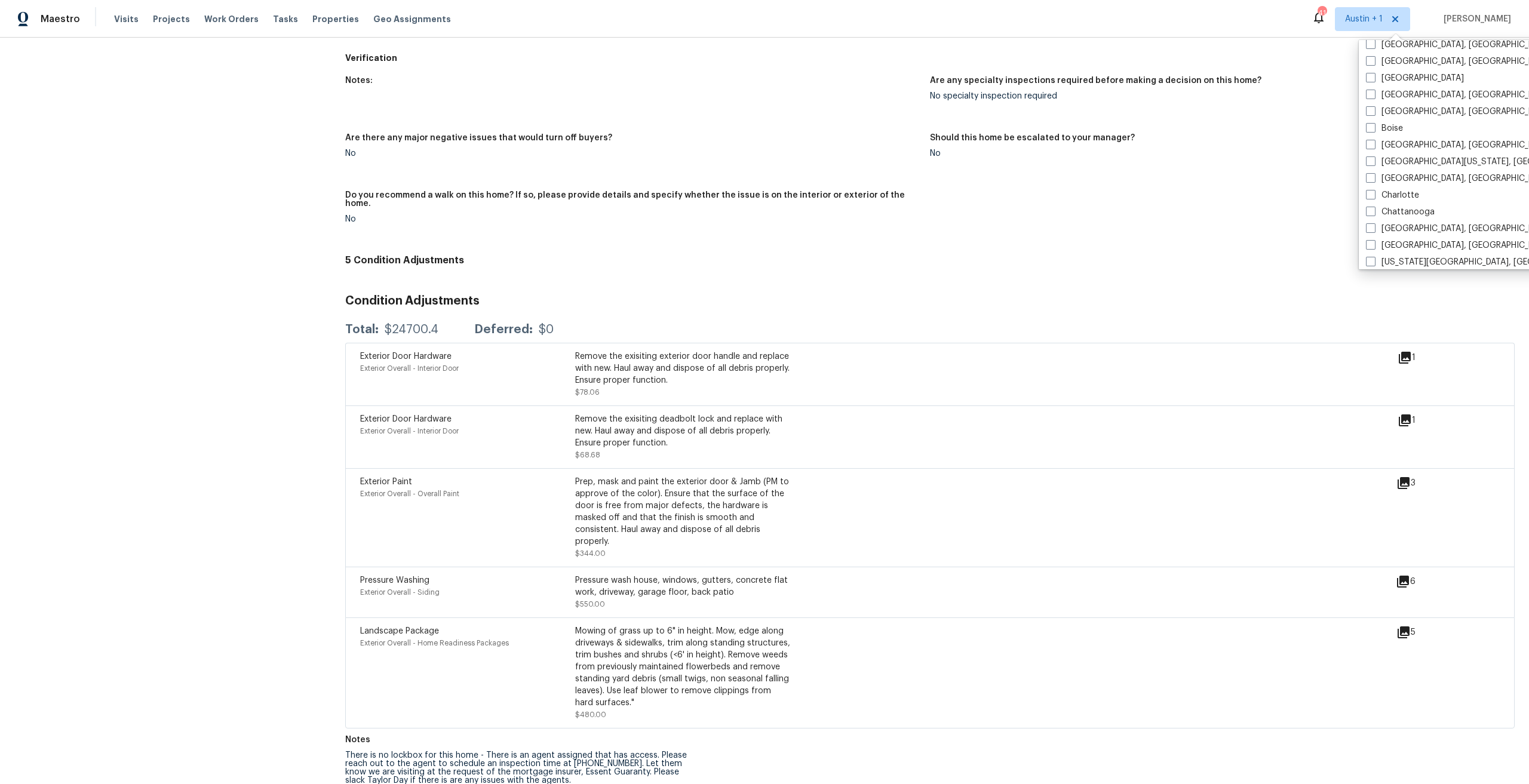
scroll to position [60, 0]
click at [1426, 157] on label "Charleston, SC" at bounding box center [1458, 160] width 185 height 12
click at [1374, 157] on input "Charleston, SC" at bounding box center [1369, 158] width 8 height 8
checkbox input "true"
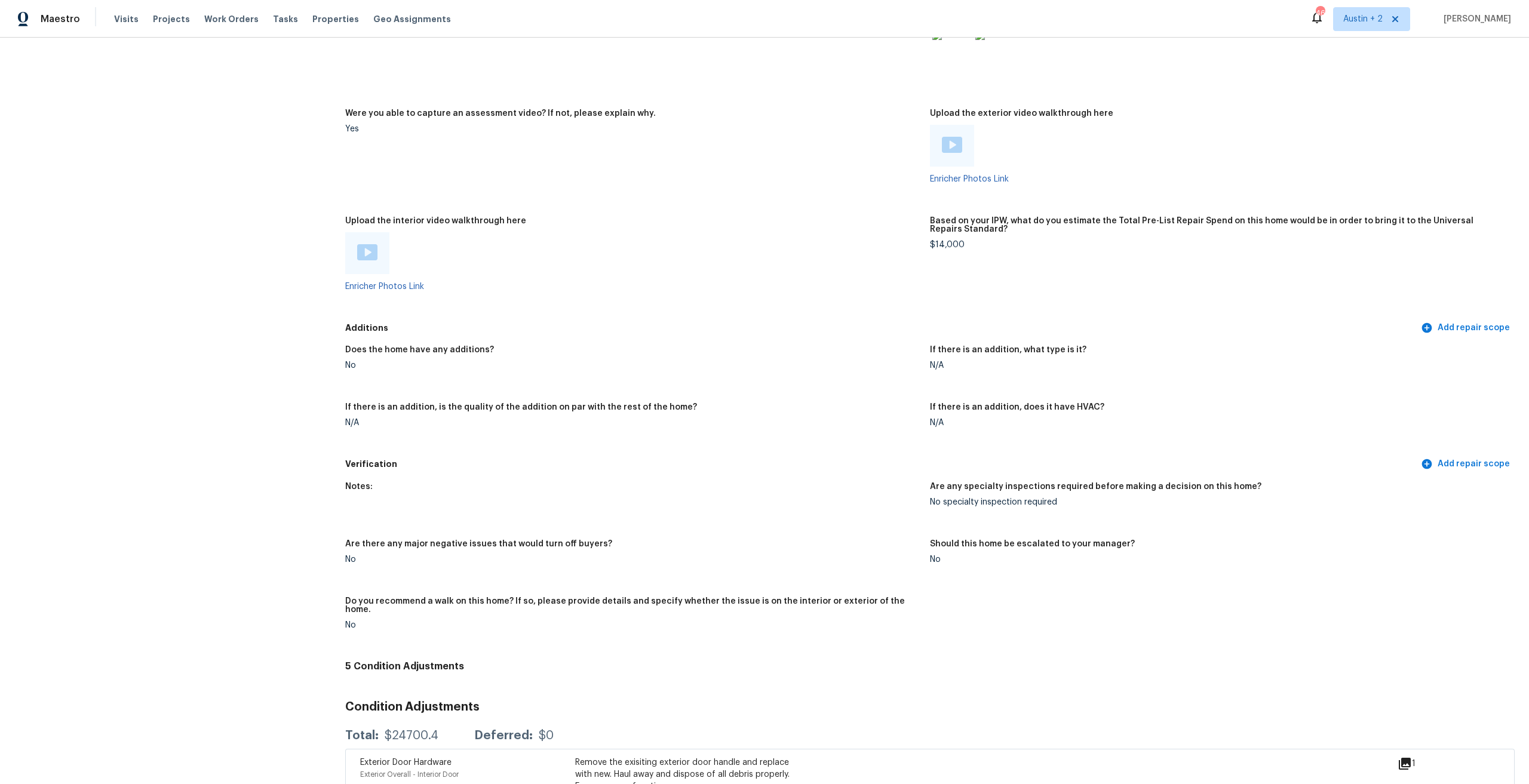
scroll to position [1748, 0]
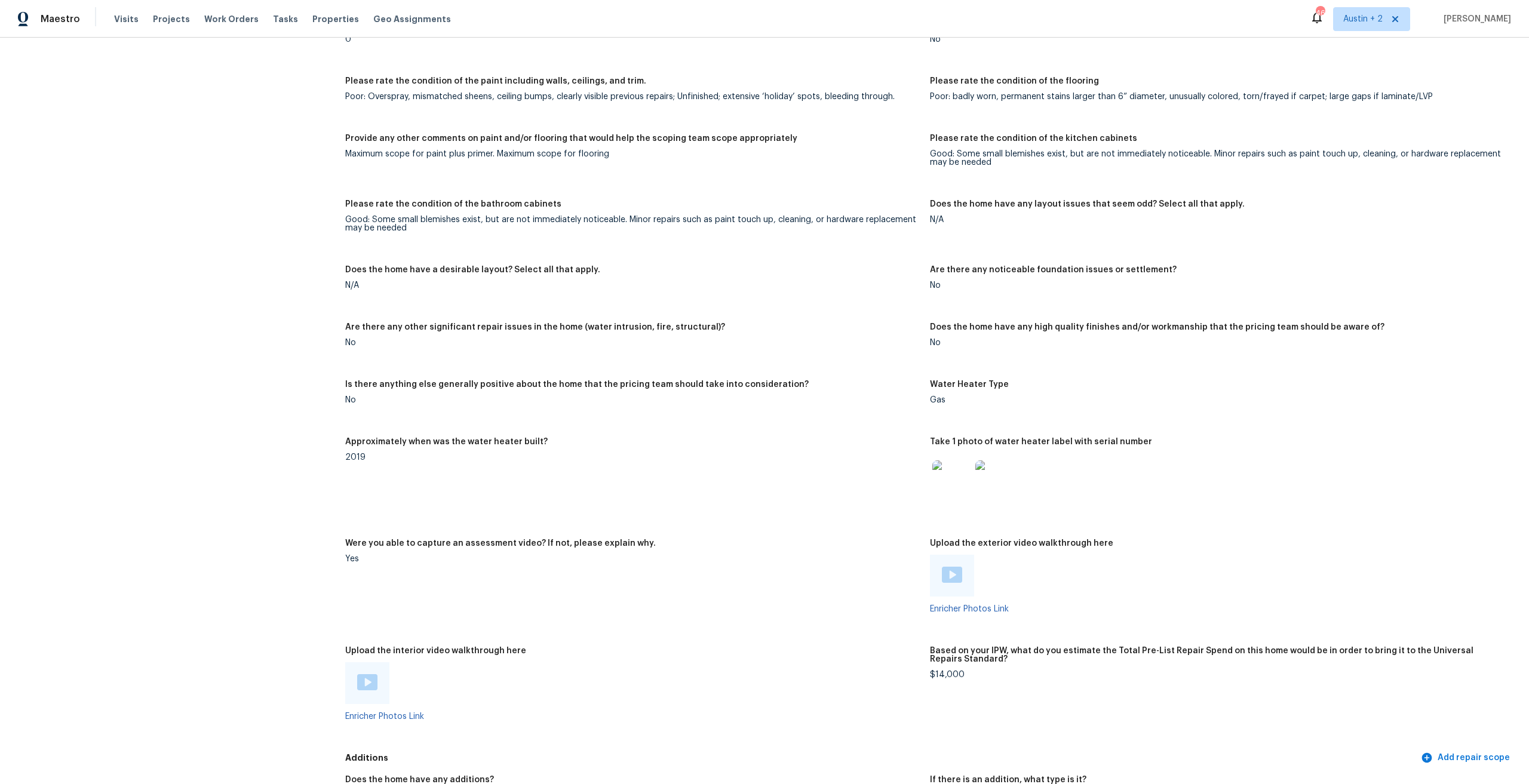
drag, startPoint x: 127, startPoint y: 23, endPoint x: 114, endPoint y: 71, distance: 49.7
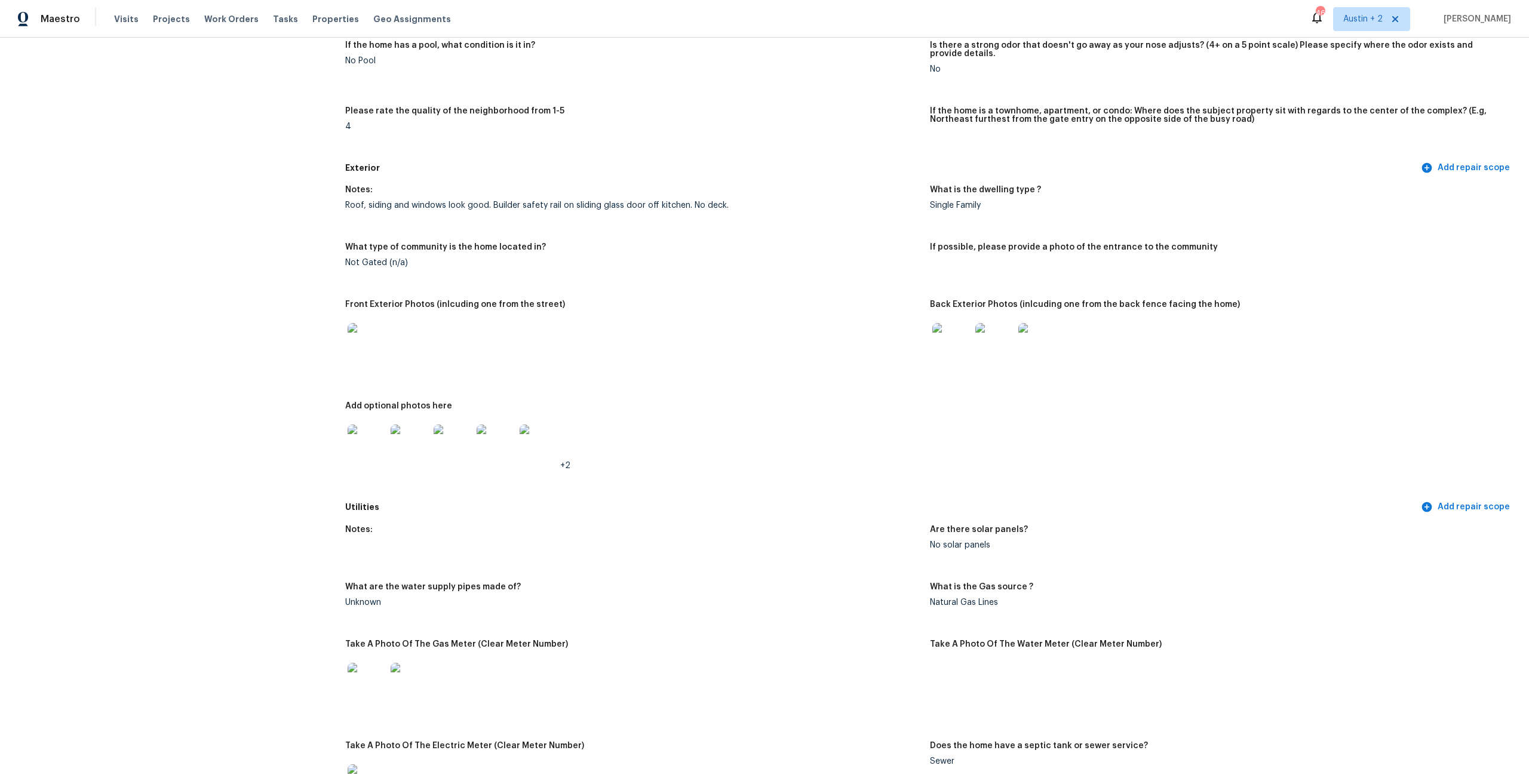
scroll to position [256, 0]
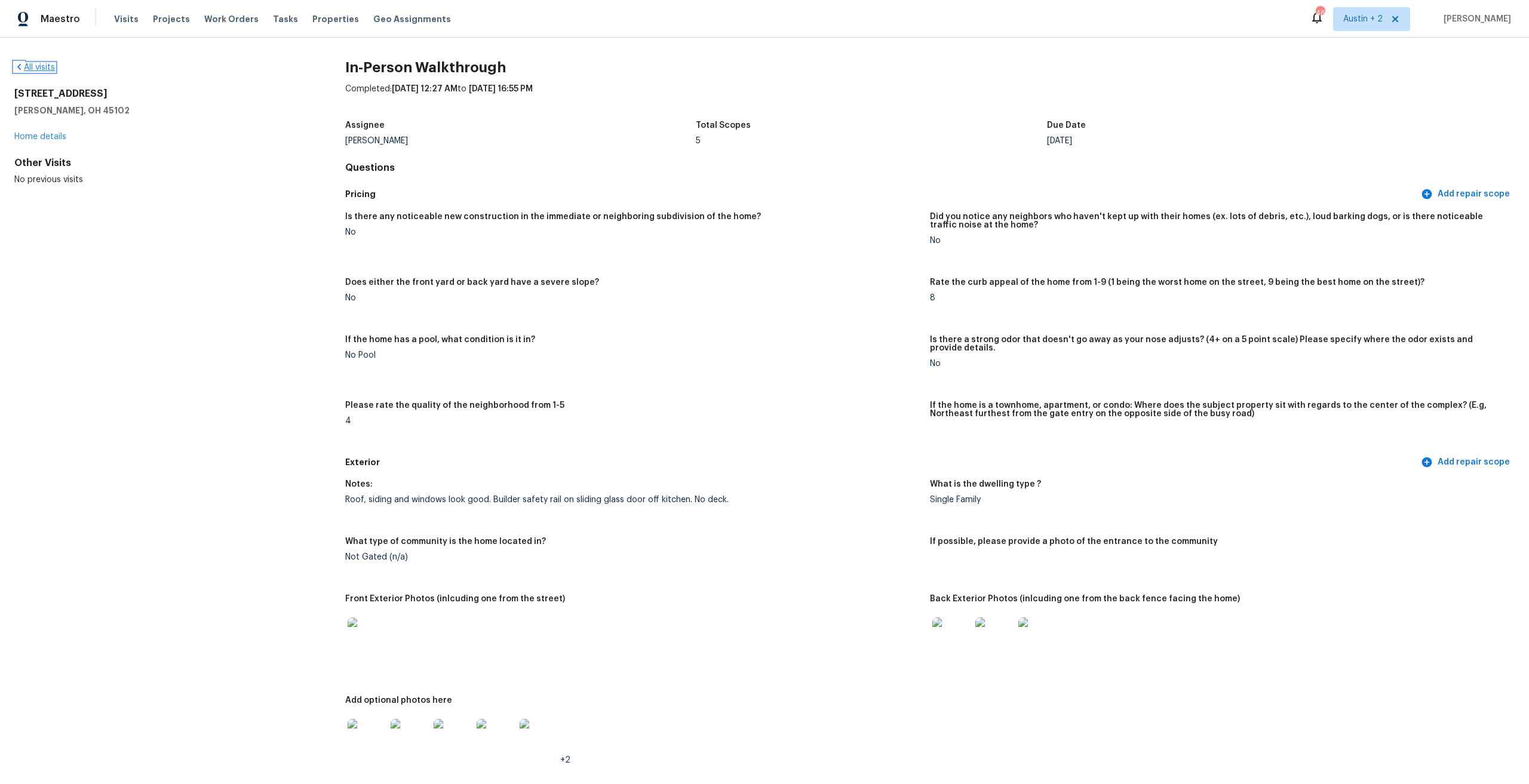
click at [36, 65] on link "All visits" at bounding box center [35, 68] width 41 height 9
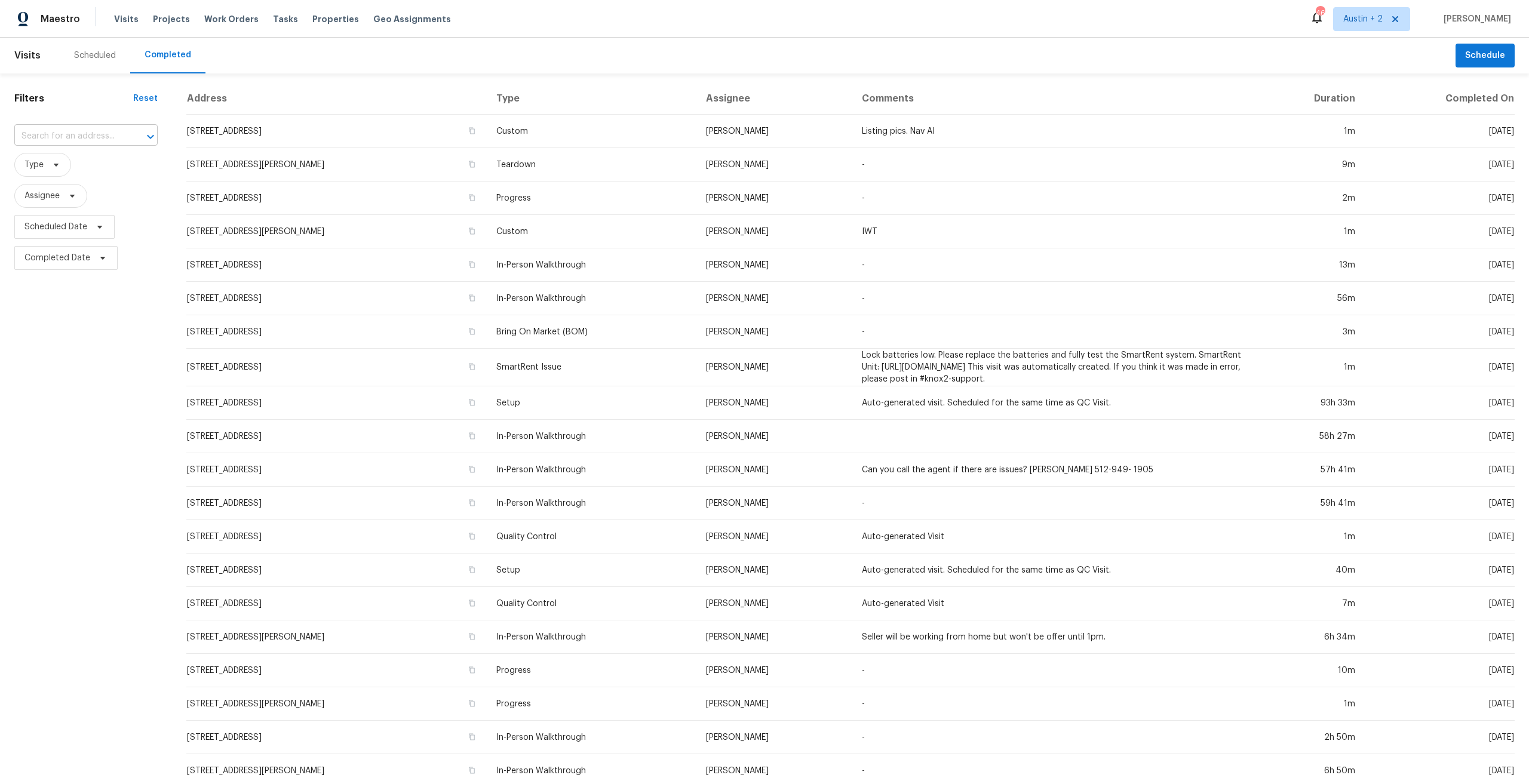
click at [81, 135] on input "text" at bounding box center [69, 136] width 110 height 18
type input "352 [GEOGRAPHIC_DATA]"
click at [93, 173] on li "[STREET_ADDRESS][PERSON_NAME]" at bounding box center [76, 168] width 126 height 32
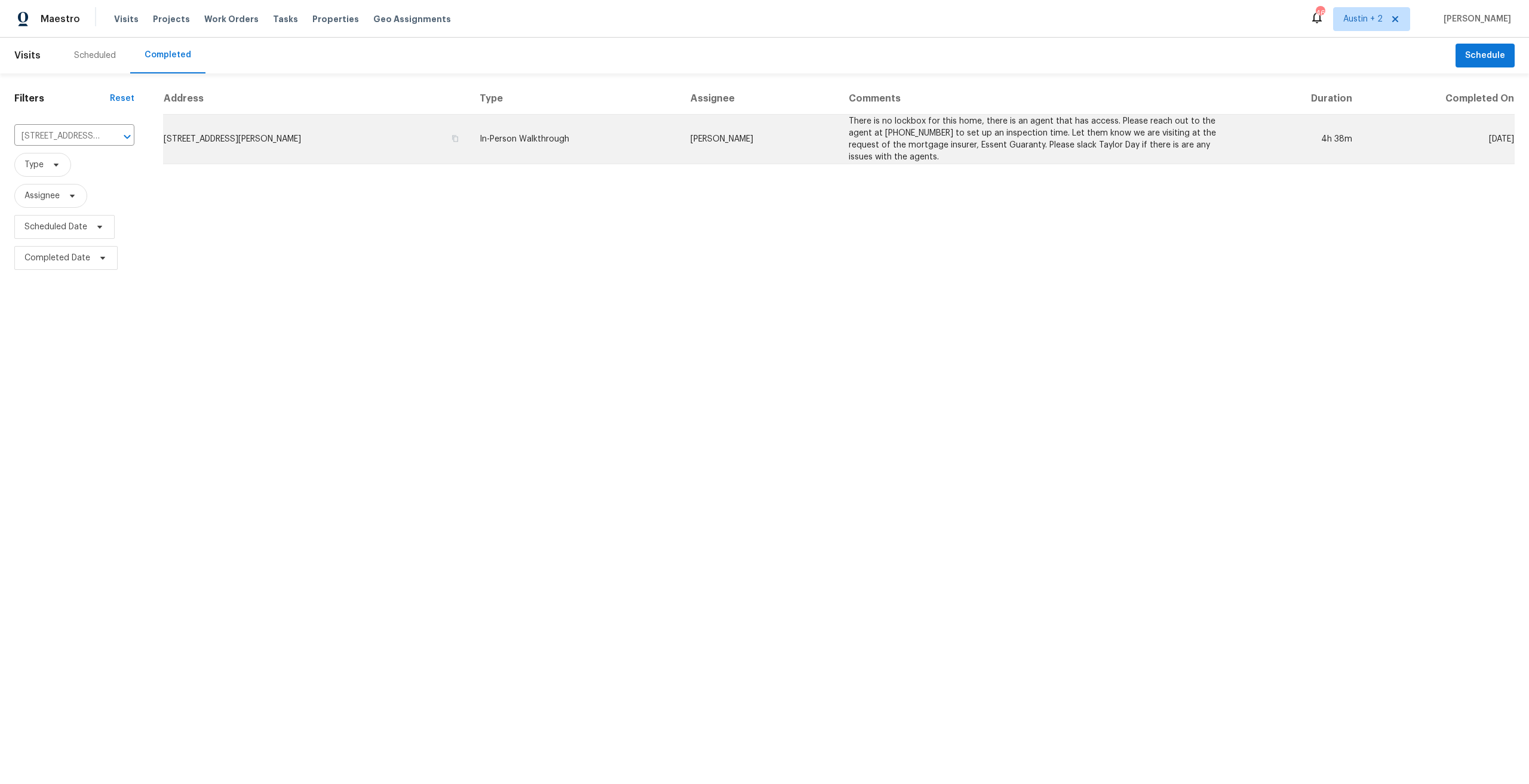
click at [248, 141] on td "[STREET_ADDRESS][PERSON_NAME]" at bounding box center [317, 139] width 307 height 49
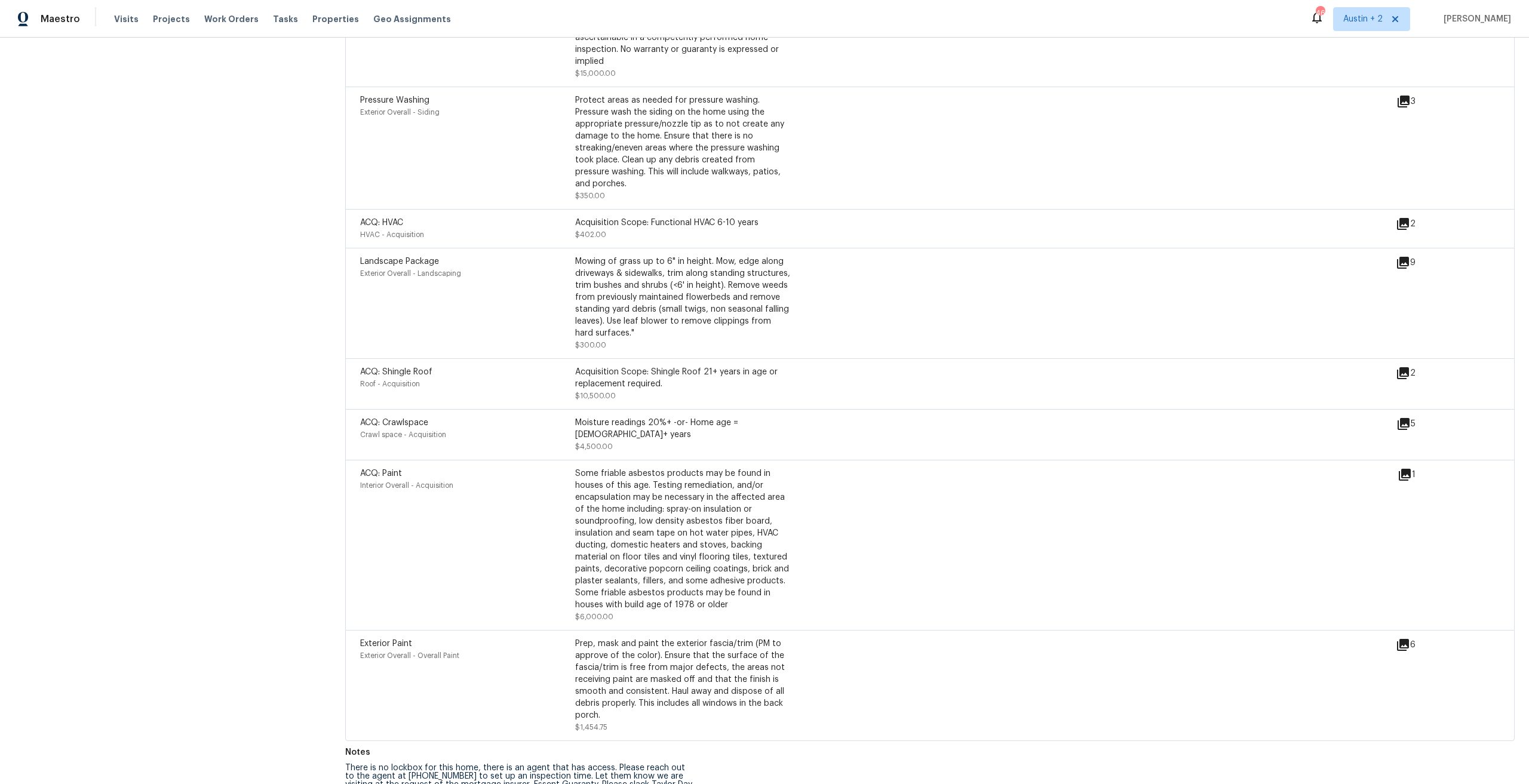
scroll to position [3192, 0]
